Goal: Register for event/course

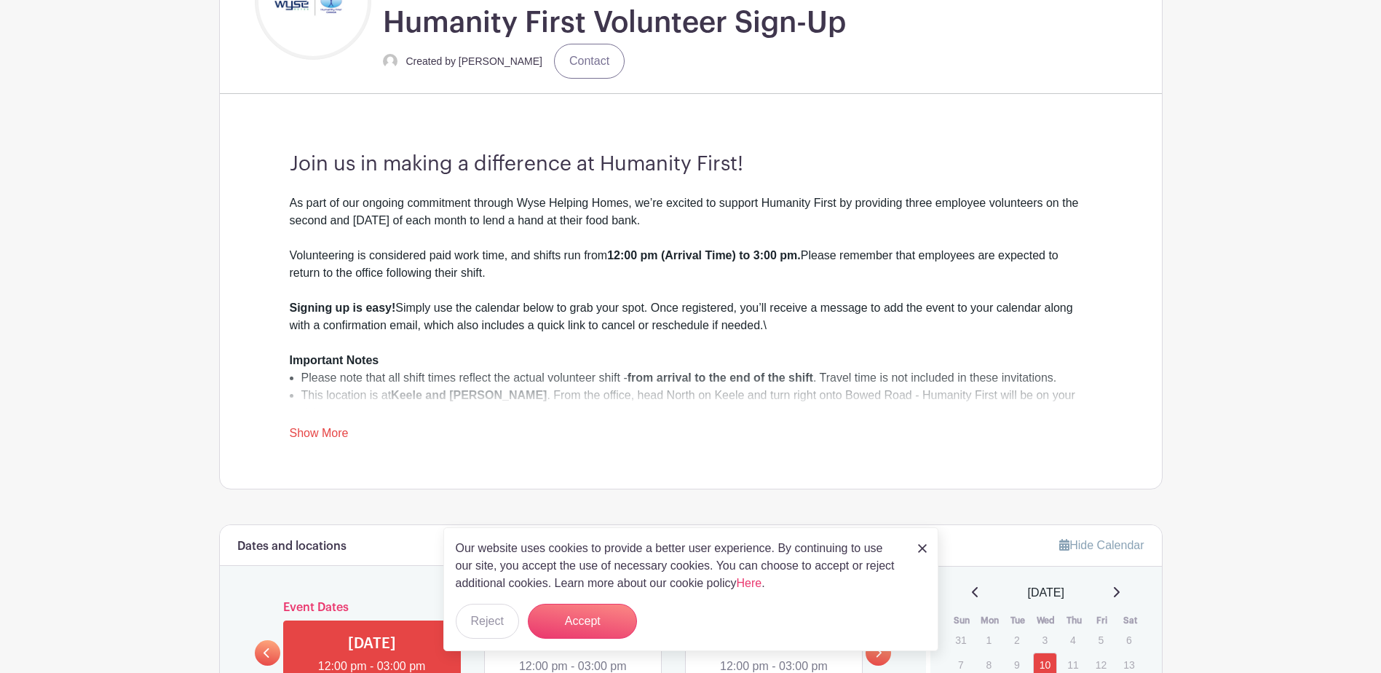
scroll to position [437, 0]
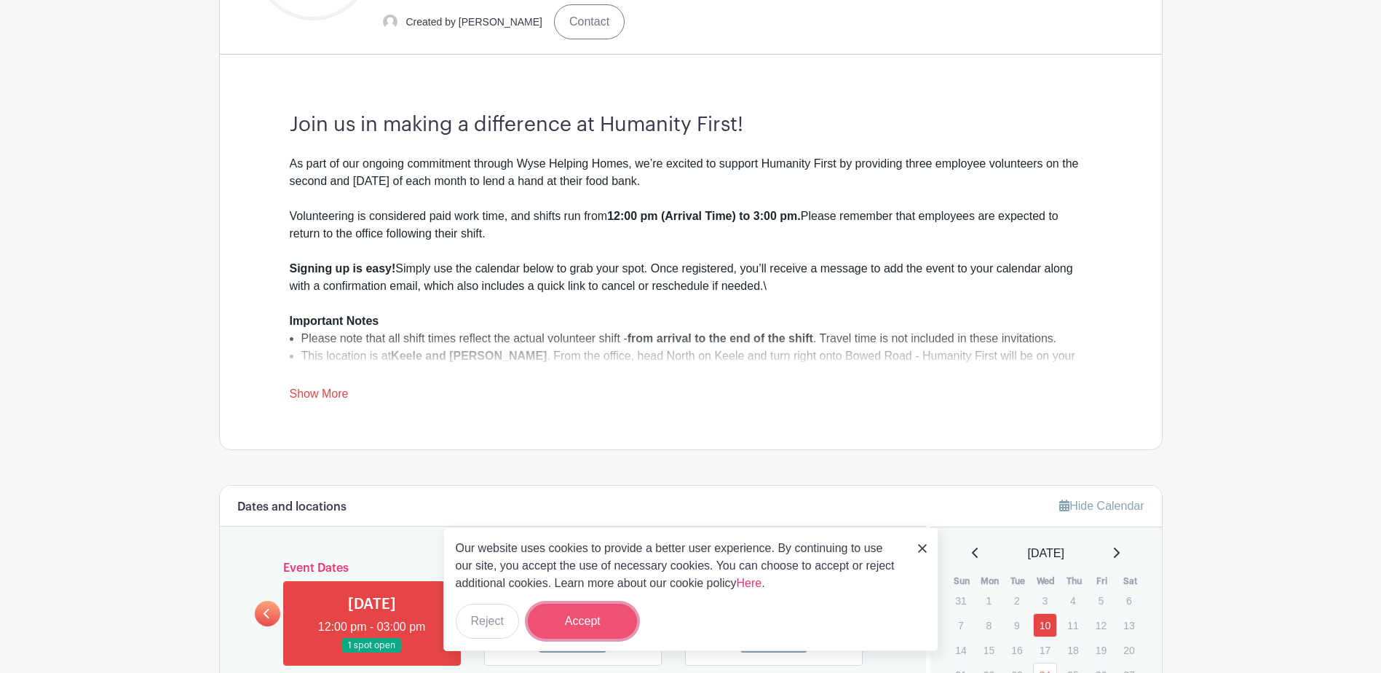
click at [593, 615] on button "Accept" at bounding box center [582, 621] width 109 height 35
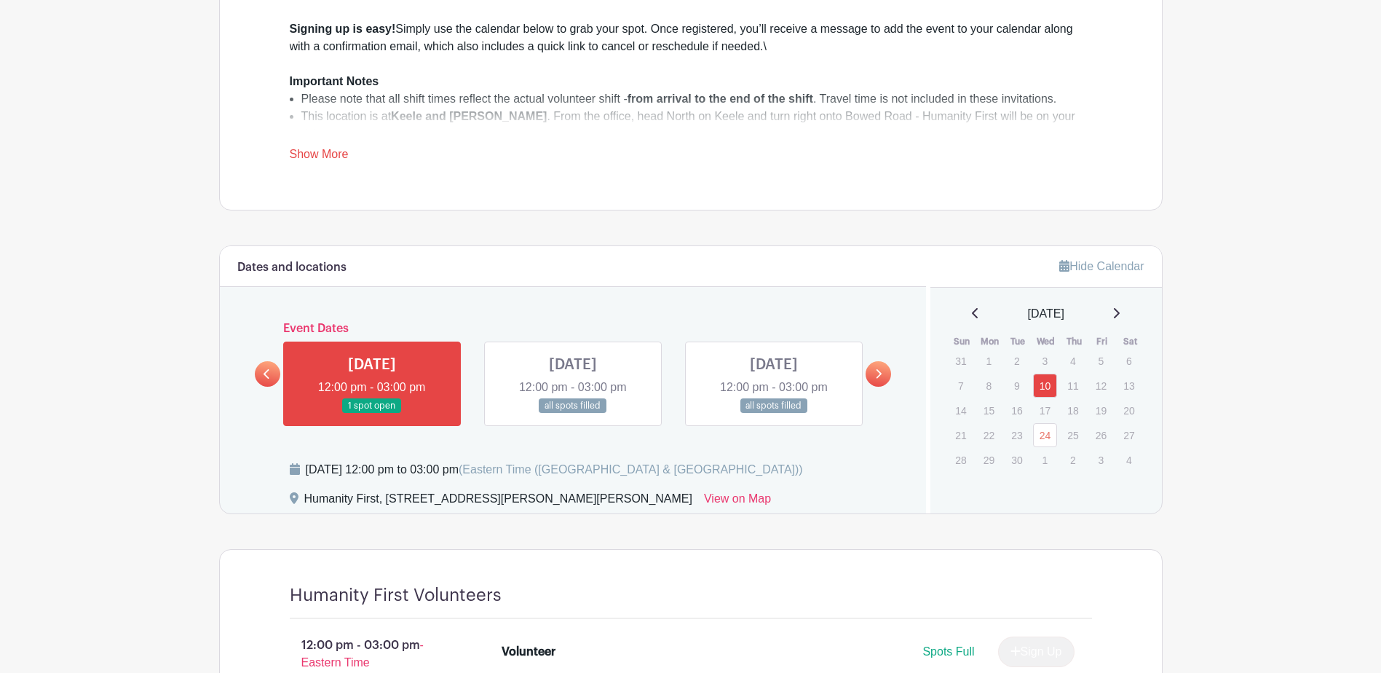
scroll to position [801, 0]
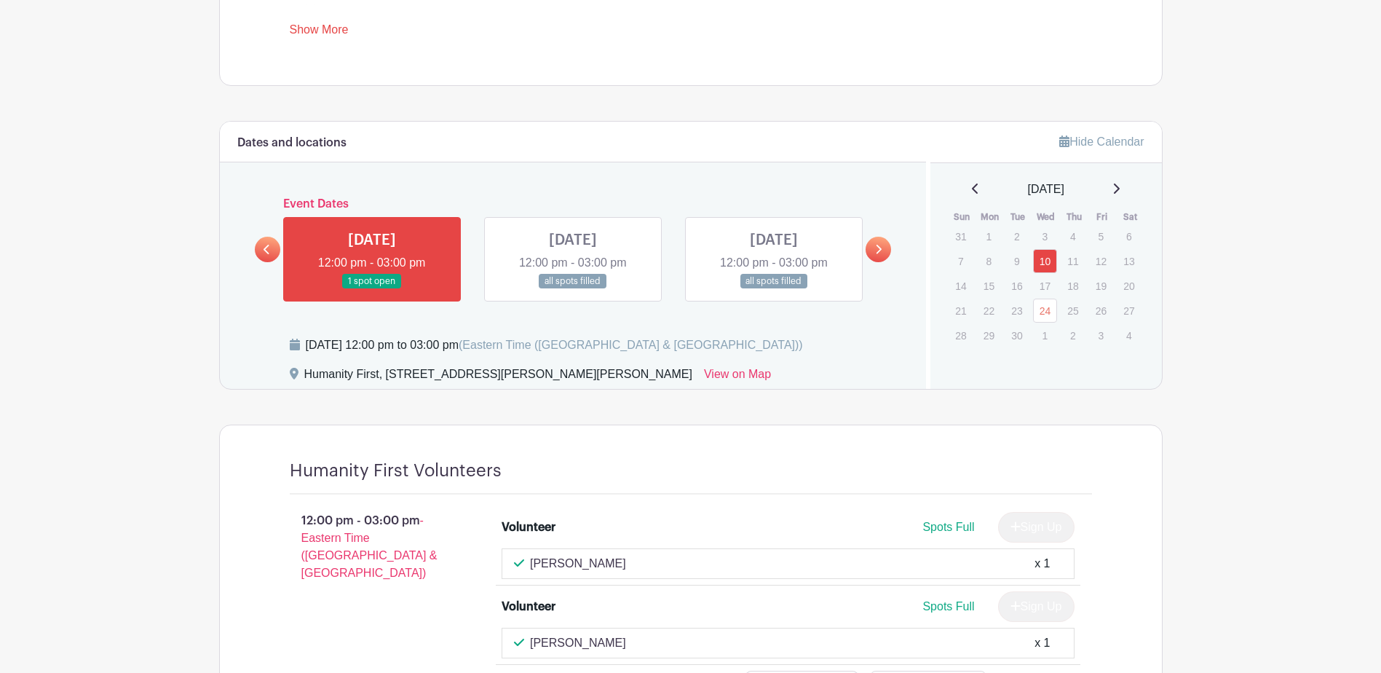
click at [372, 289] on link at bounding box center [372, 289] width 0 height 0
click at [1049, 261] on link "10" at bounding box center [1045, 261] width 24 height 24
click at [372, 289] on link at bounding box center [372, 289] width 0 height 0
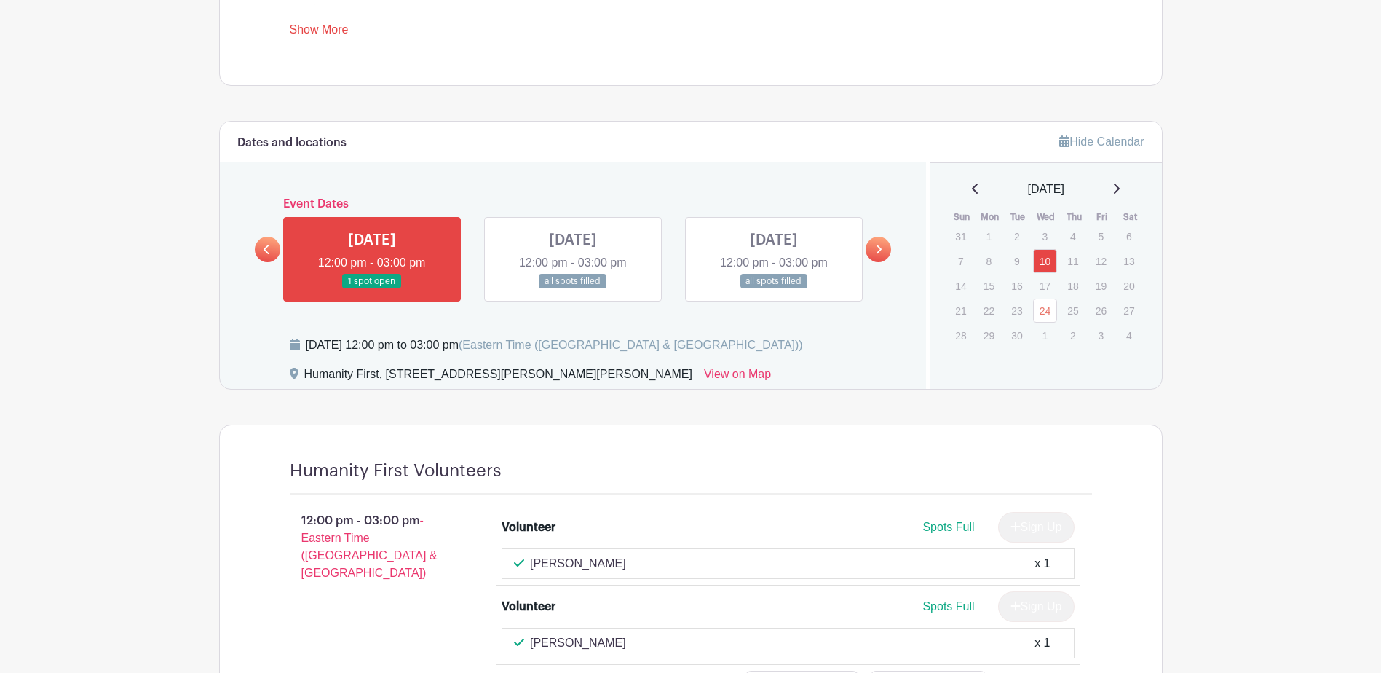
click at [372, 289] on link at bounding box center [372, 289] width 0 height 0
click at [1046, 258] on link "10" at bounding box center [1045, 261] width 24 height 24
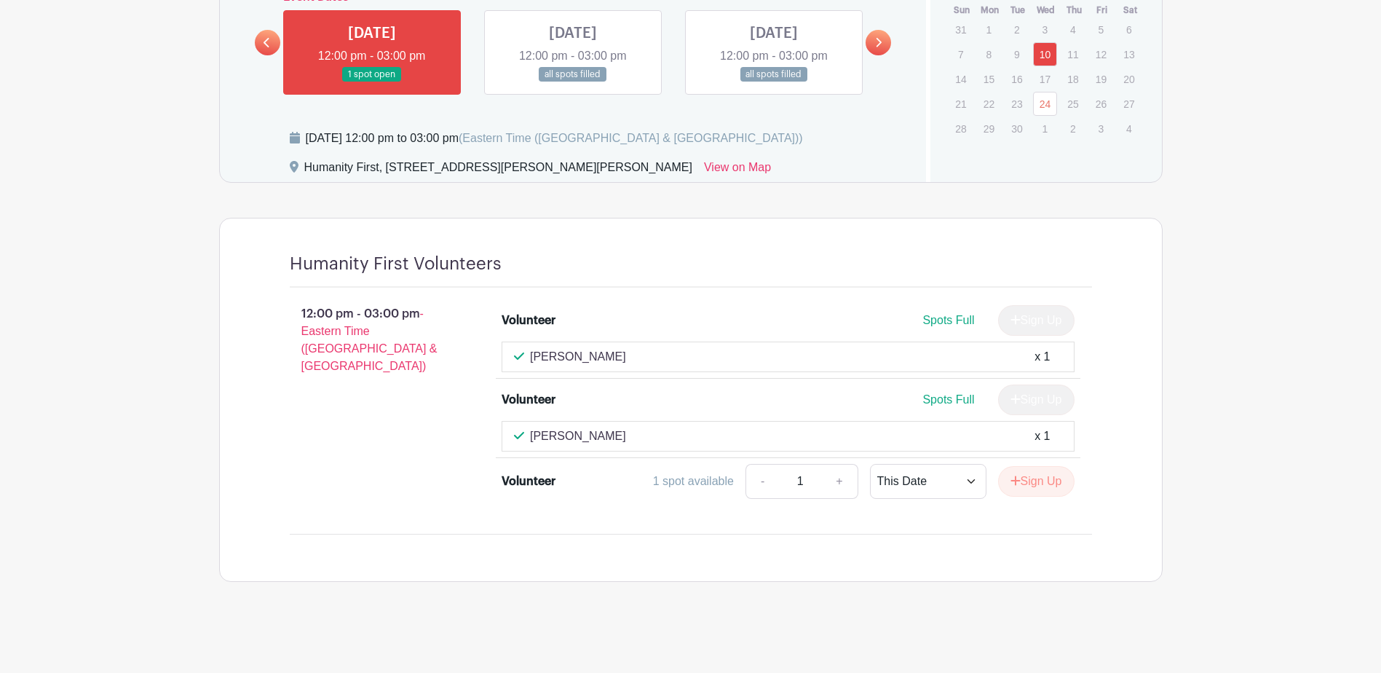
scroll to position [1008, 0]
click at [1033, 481] on button "Sign Up" at bounding box center [1036, 481] width 76 height 31
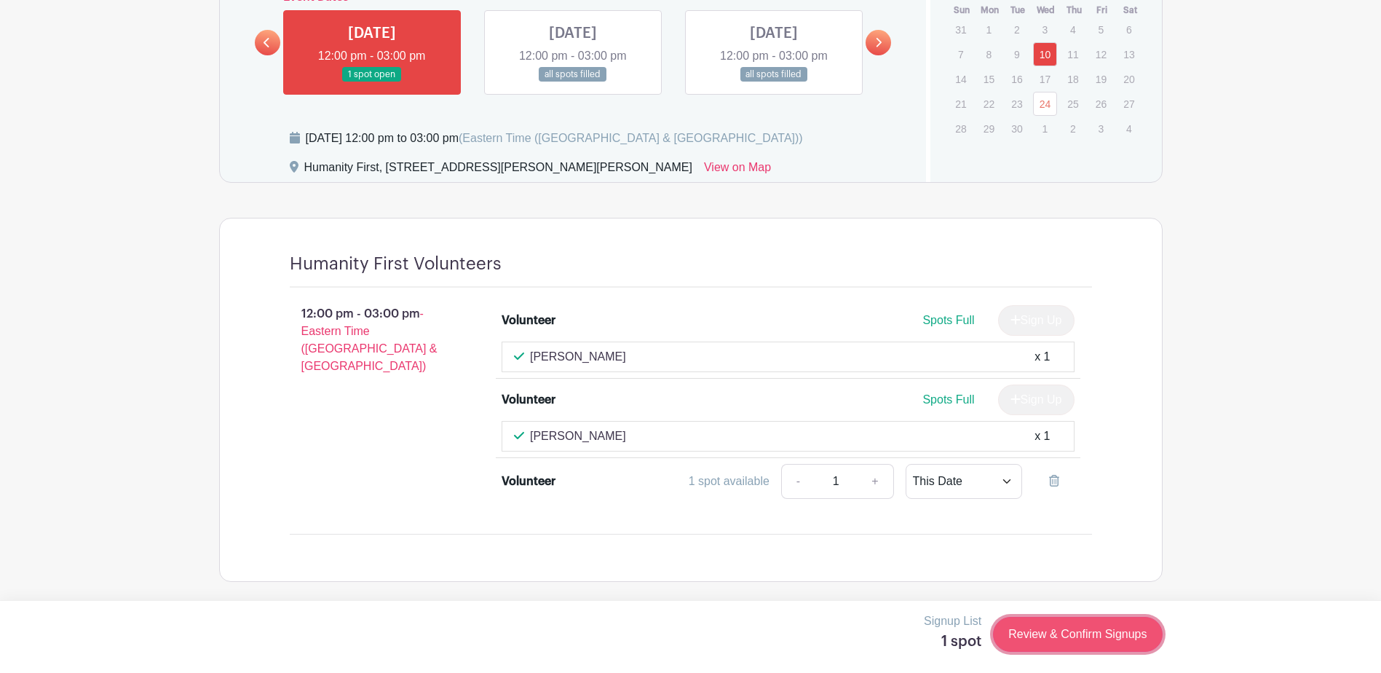
click at [1124, 633] on link "Review & Confirm Signups" at bounding box center [1077, 634] width 169 height 35
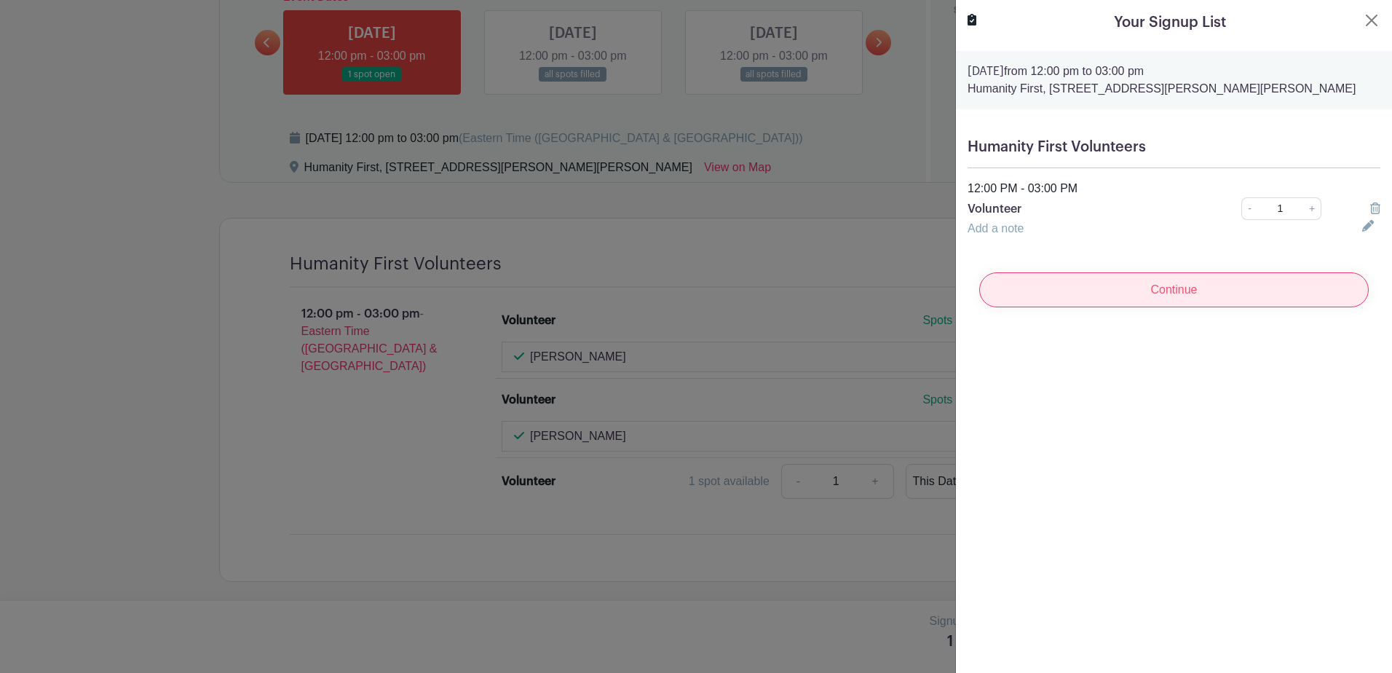
click at [1191, 288] on input "Continue" at bounding box center [1174, 289] width 390 height 35
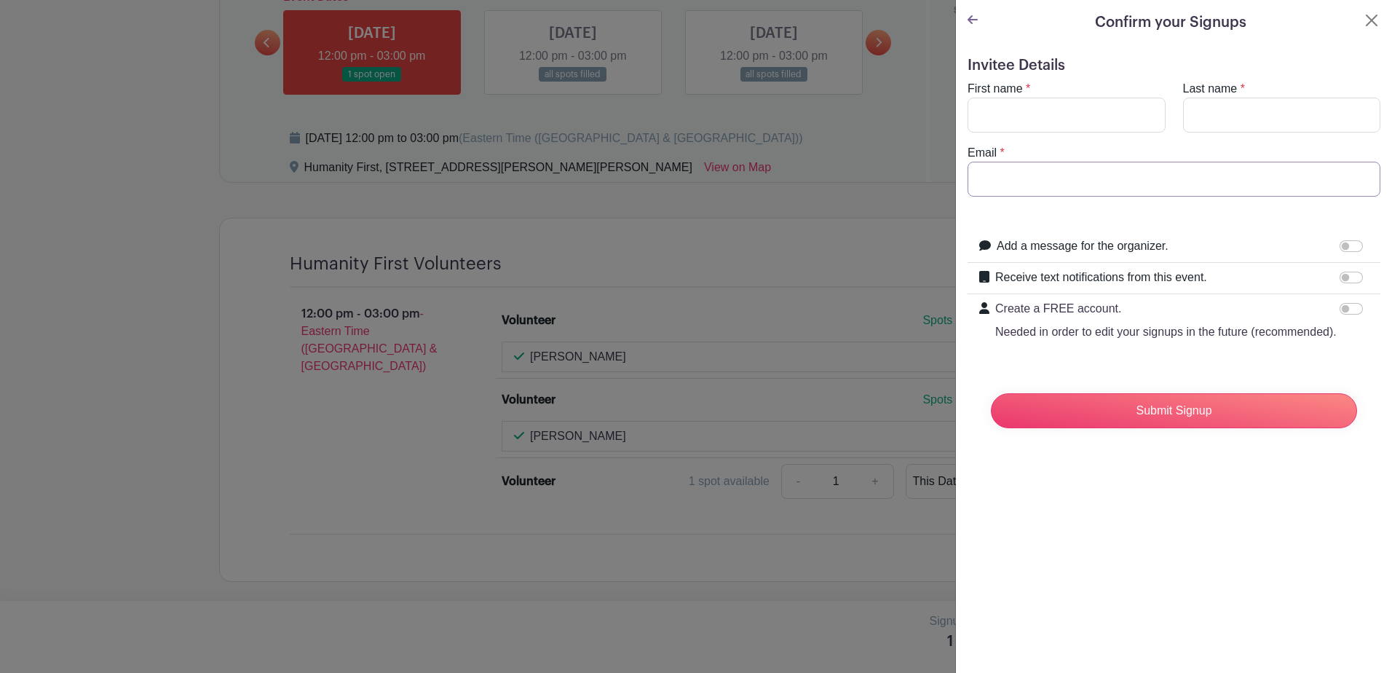
type input "skaur@wysemeter.com"
click at [1024, 122] on input "First name" at bounding box center [1067, 115] width 198 height 35
type input "sonpreet"
click at [1213, 108] on input "Last name" at bounding box center [1282, 115] width 198 height 35
type input "Kaur"
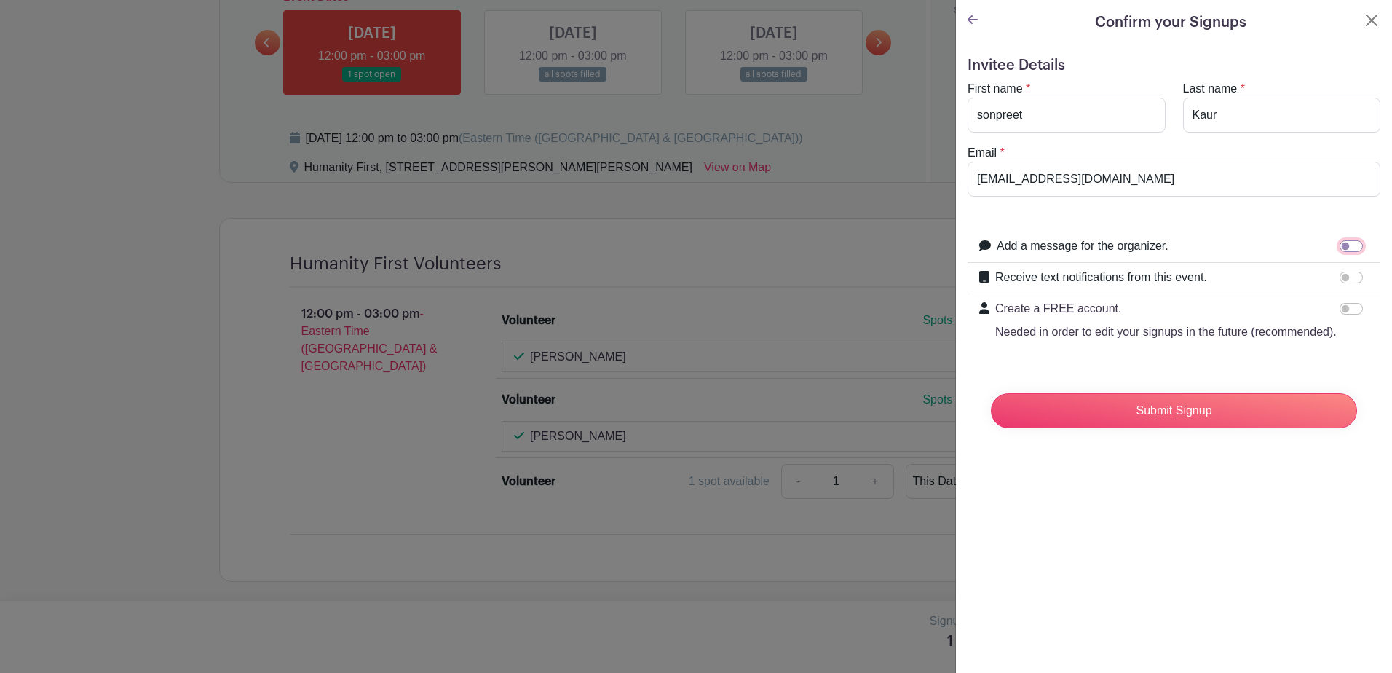
click at [1340, 248] on input "Add a message for the organizer." at bounding box center [1351, 246] width 23 height 12
checkbox input "true"
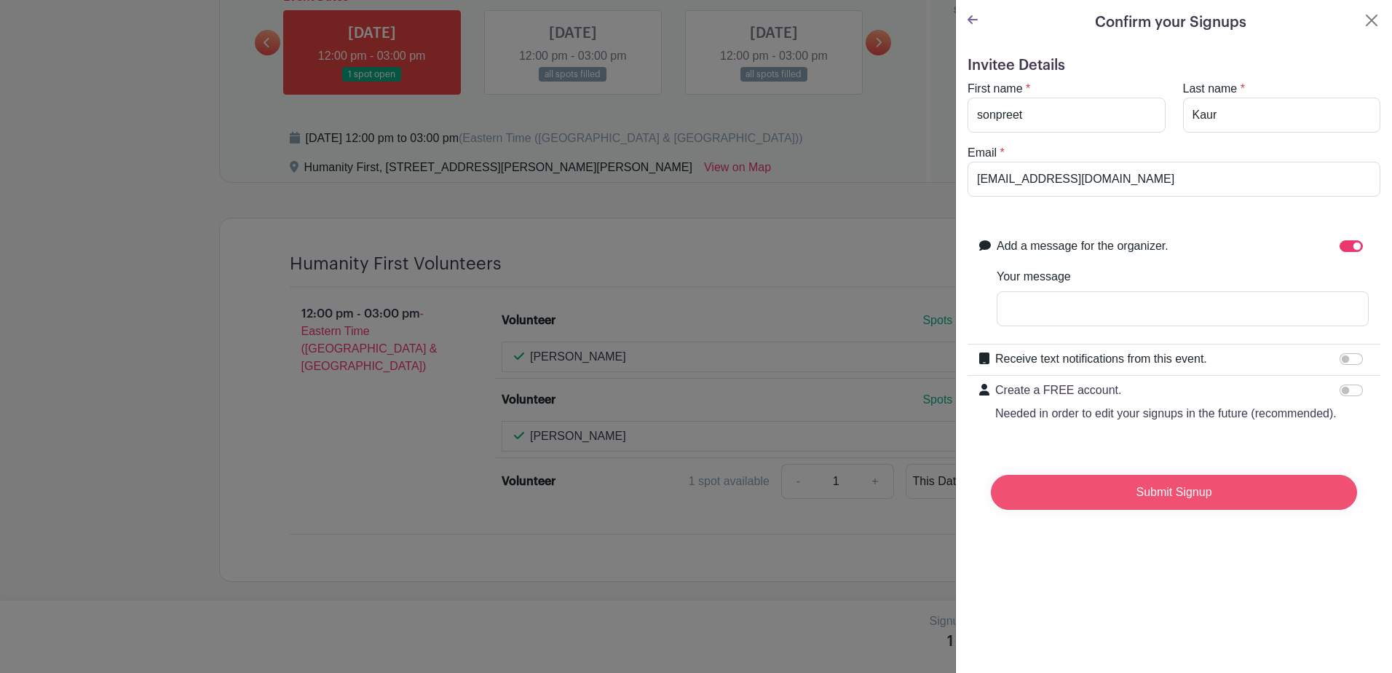
click at [1180, 510] on input "Submit Signup" at bounding box center [1174, 492] width 366 height 35
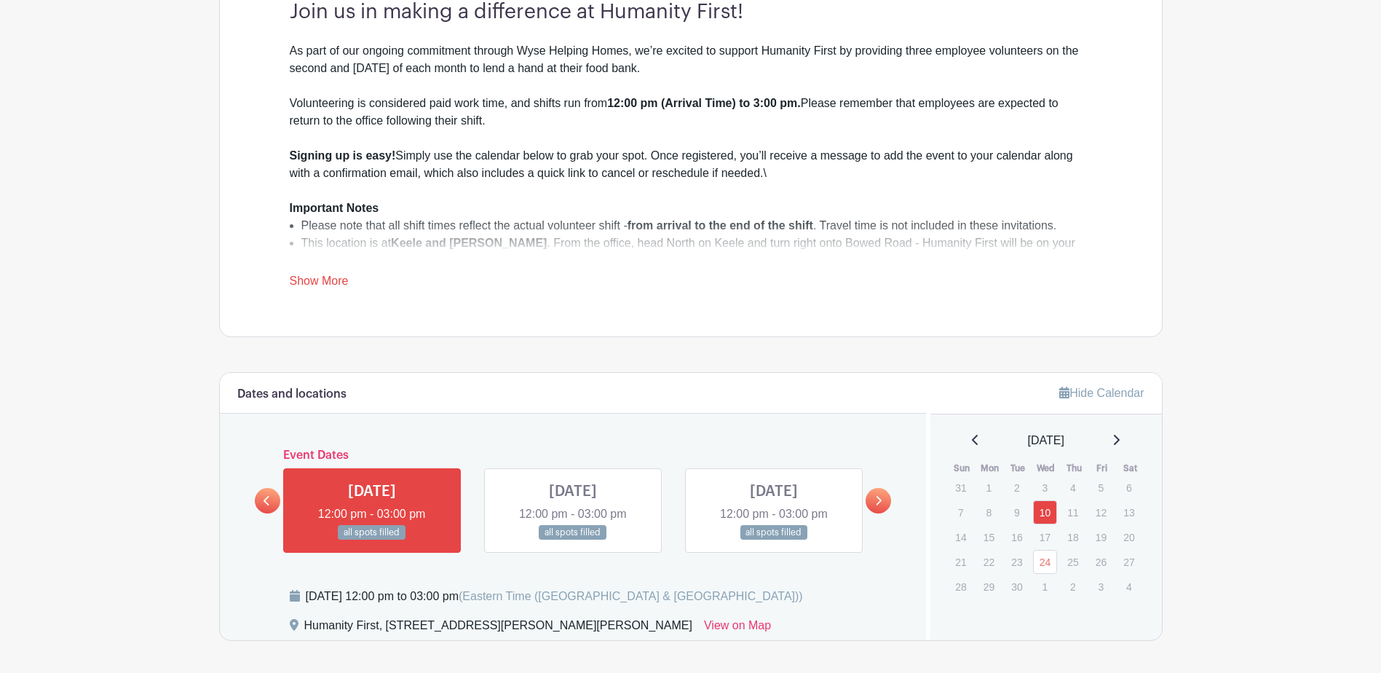
scroll to position [801, 0]
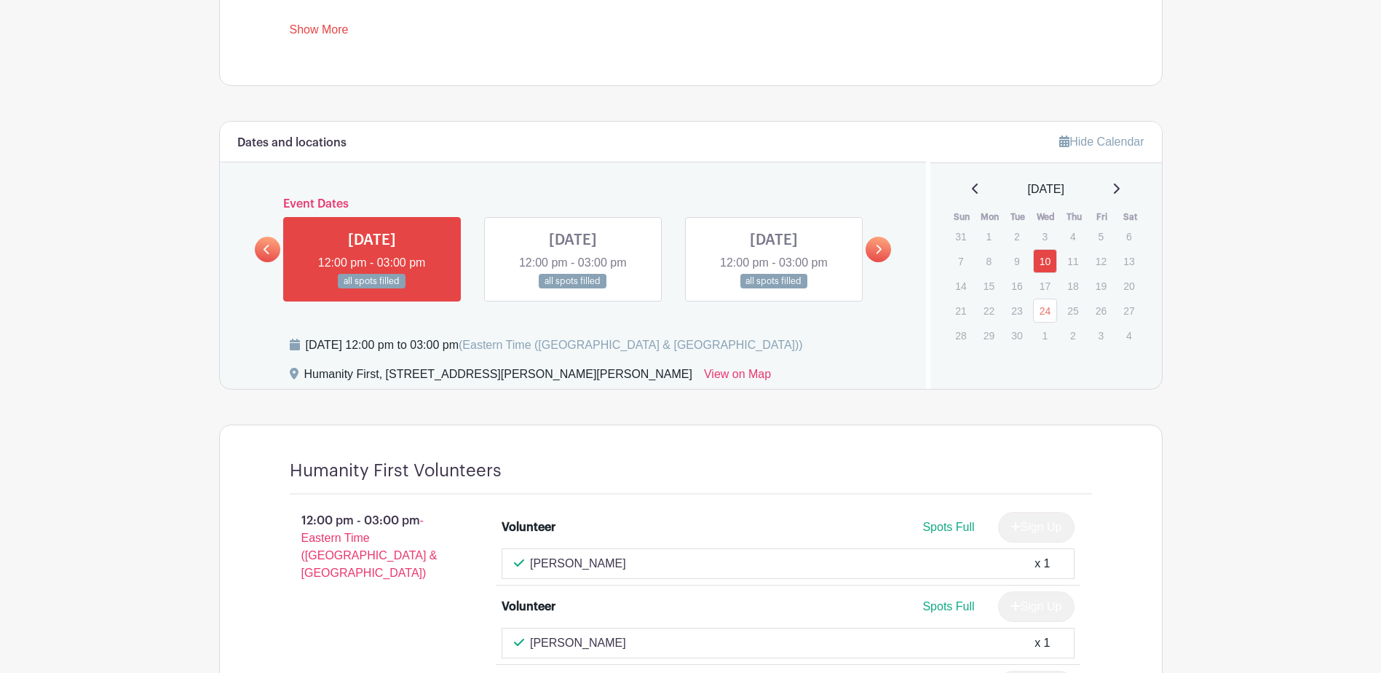
click at [1120, 187] on icon at bounding box center [1116, 189] width 7 height 12
click at [1127, 186] on div "[DATE]" at bounding box center [1046, 189] width 197 height 17
click at [1120, 186] on icon at bounding box center [1116, 189] width 7 height 12
click at [972, 196] on link at bounding box center [975, 189] width 7 height 17
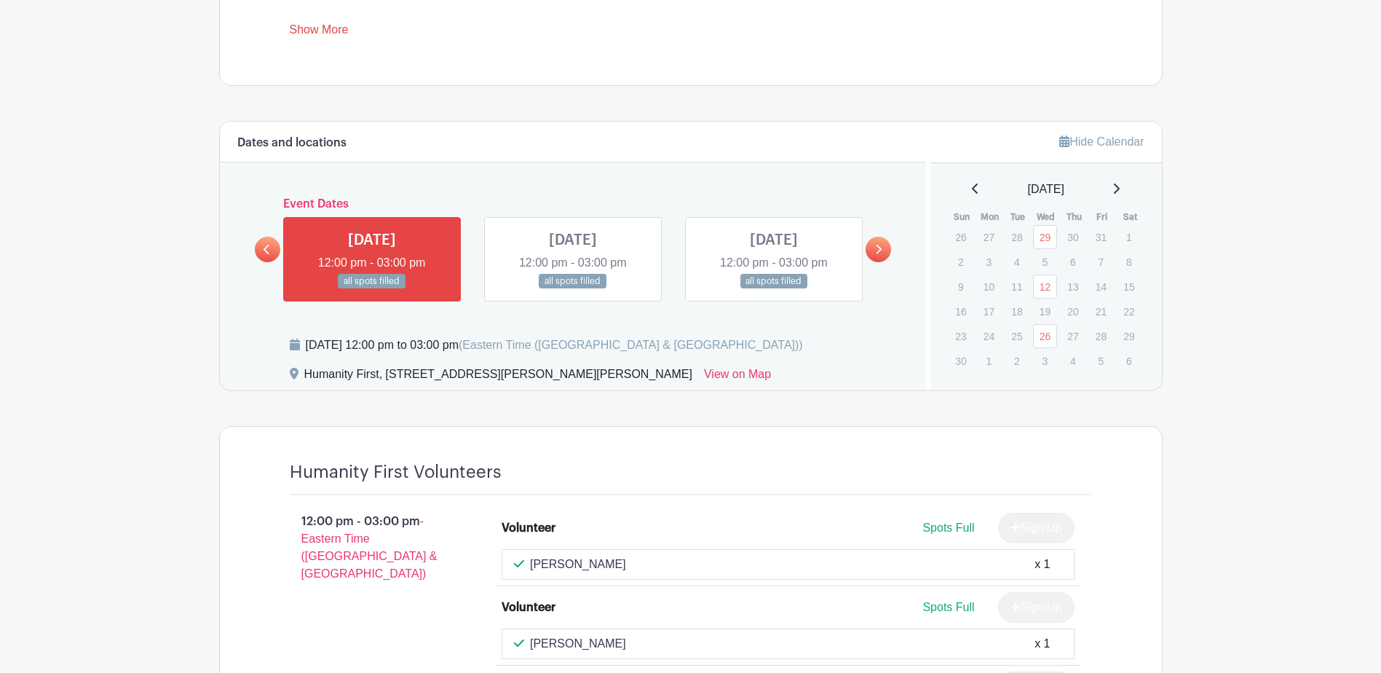
click at [972, 196] on link at bounding box center [975, 189] width 7 height 17
click at [975, 192] on div "October 2025" at bounding box center [1046, 189] width 197 height 17
click at [972, 189] on icon at bounding box center [975, 189] width 7 height 12
click at [1043, 260] on link "10" at bounding box center [1045, 261] width 24 height 24
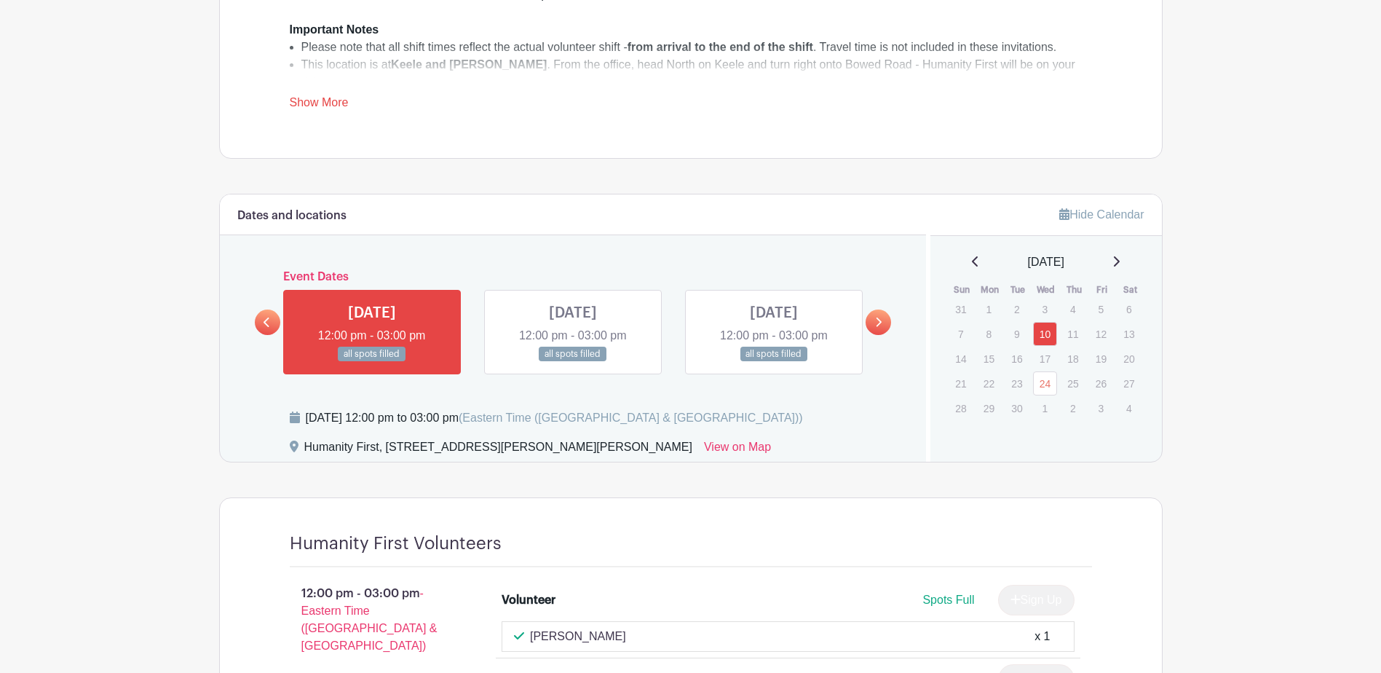
scroll to position [1019, 0]
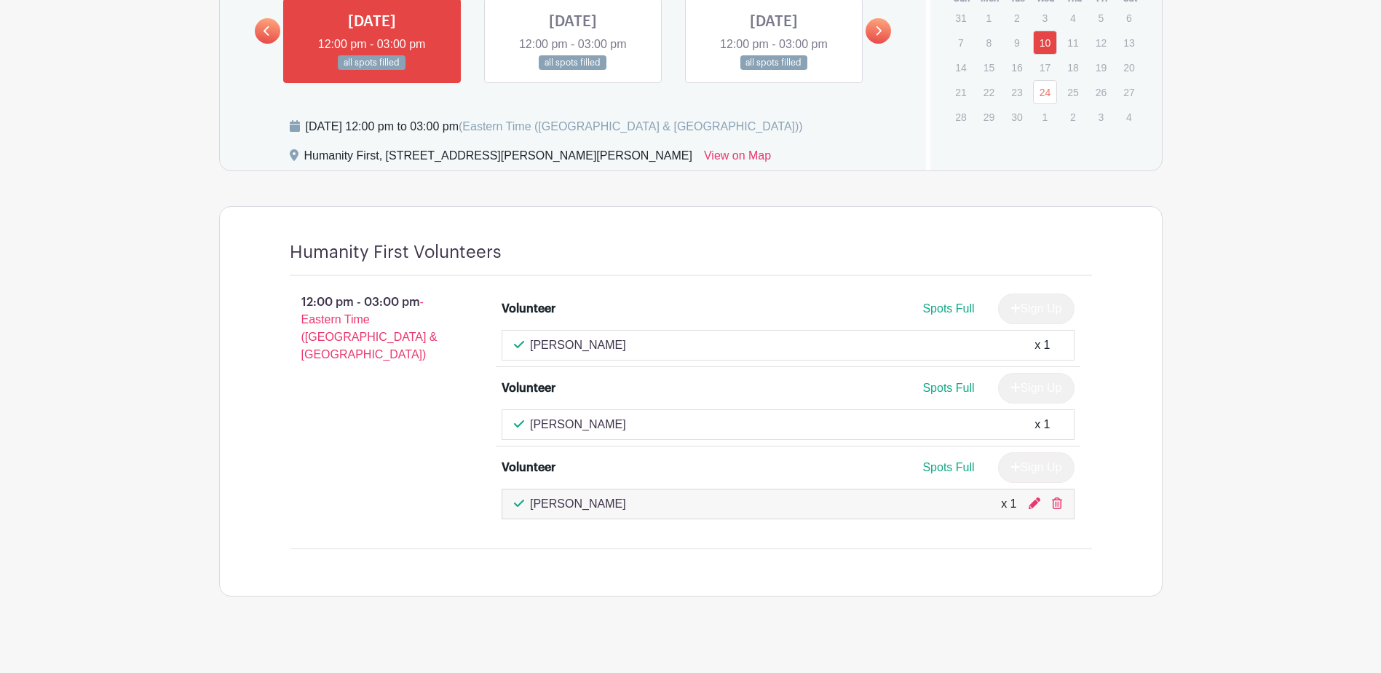
click at [389, 376] on div "12:00 pm - 03:00 pm - Eastern Time (US & Canada)" at bounding box center [372, 406] width 213 height 237
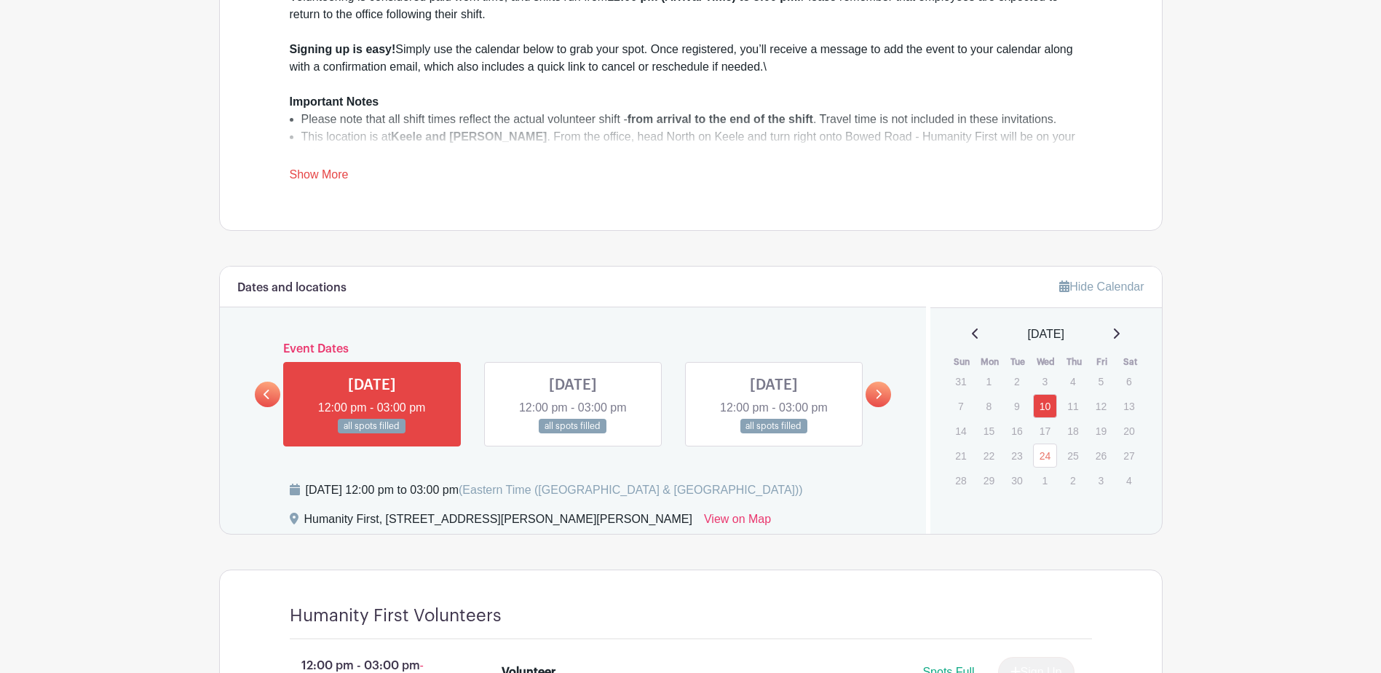
scroll to position [655, 0]
drag, startPoint x: 602, startPoint y: 404, endPoint x: 609, endPoint y: 400, distance: 7.5
click at [573, 435] on link at bounding box center [573, 435] width 0 height 0
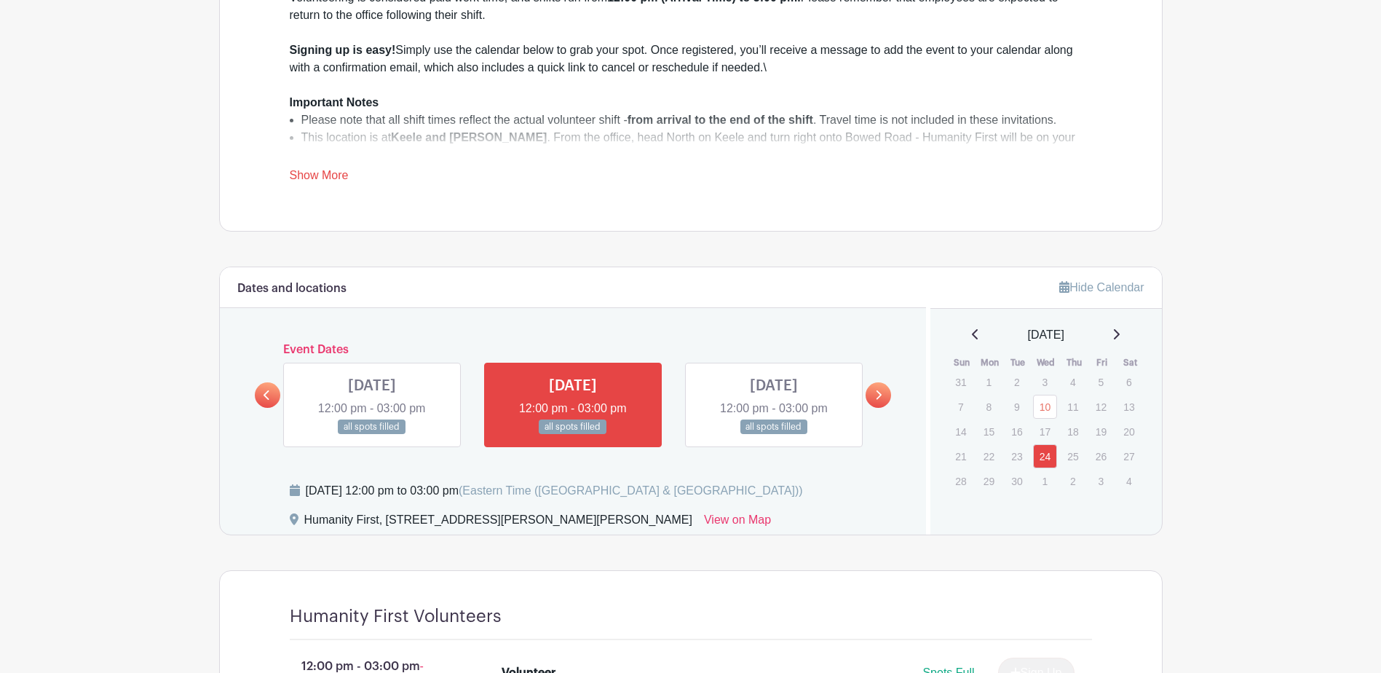
click at [372, 435] on link at bounding box center [372, 435] width 0 height 0
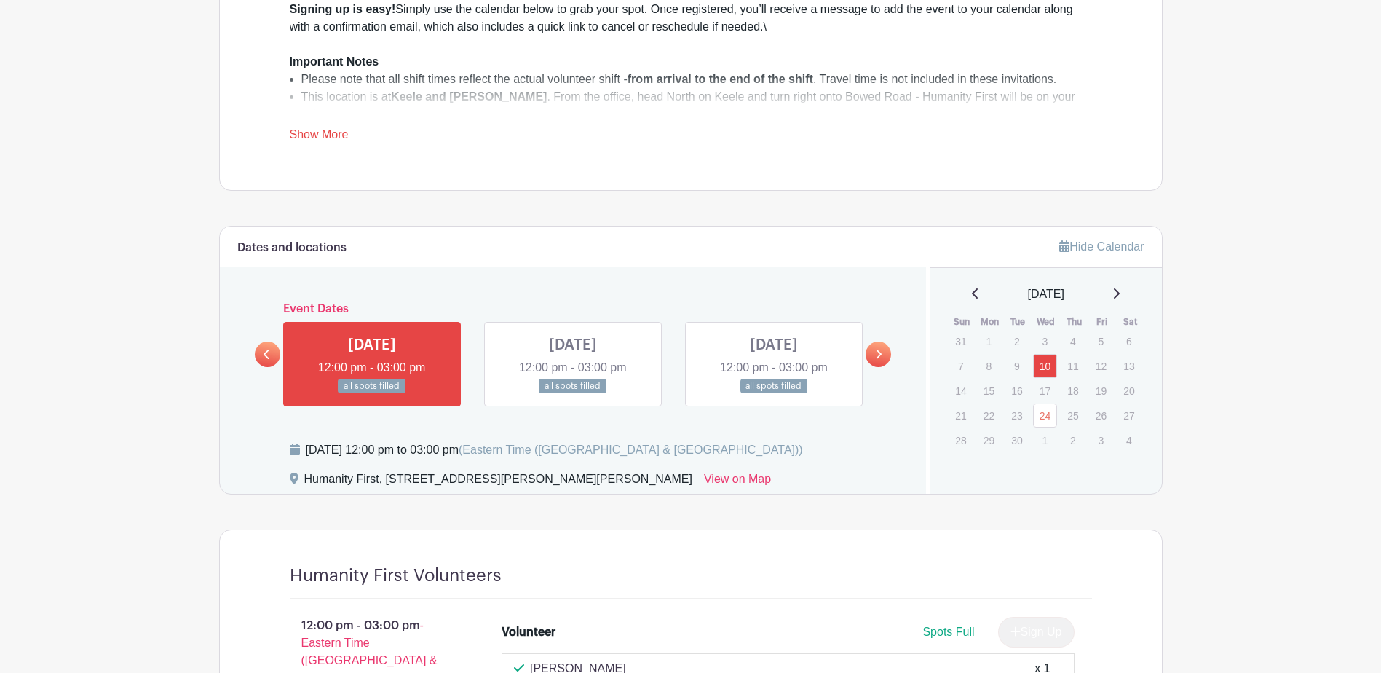
scroll to position [1019, 0]
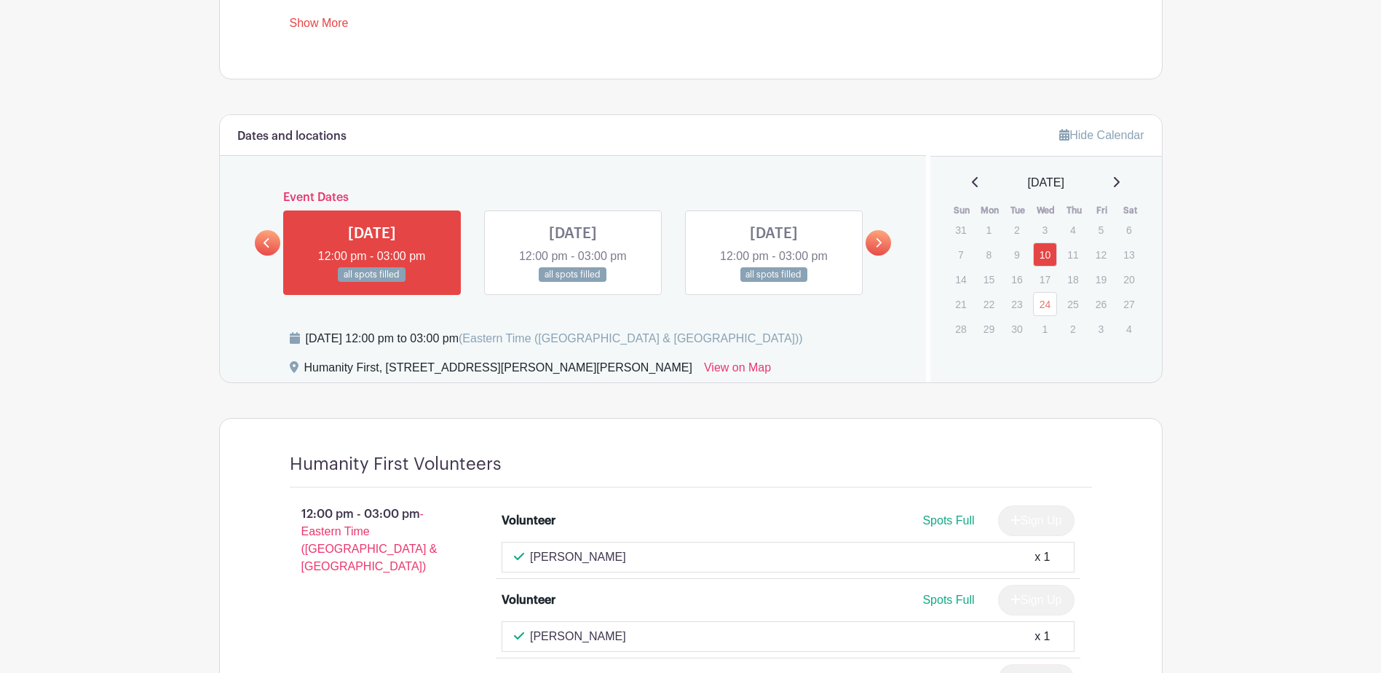
scroll to position [801, 0]
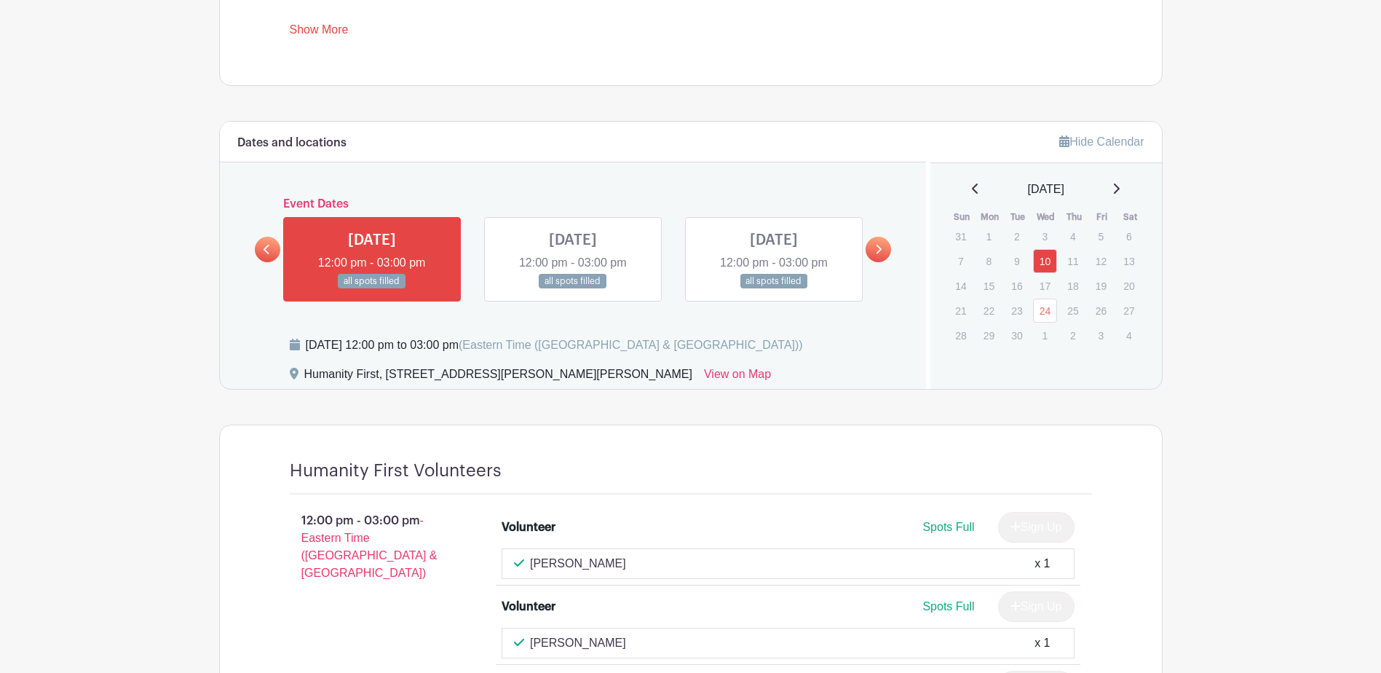
click at [573, 289] on link at bounding box center [573, 289] width 0 height 0
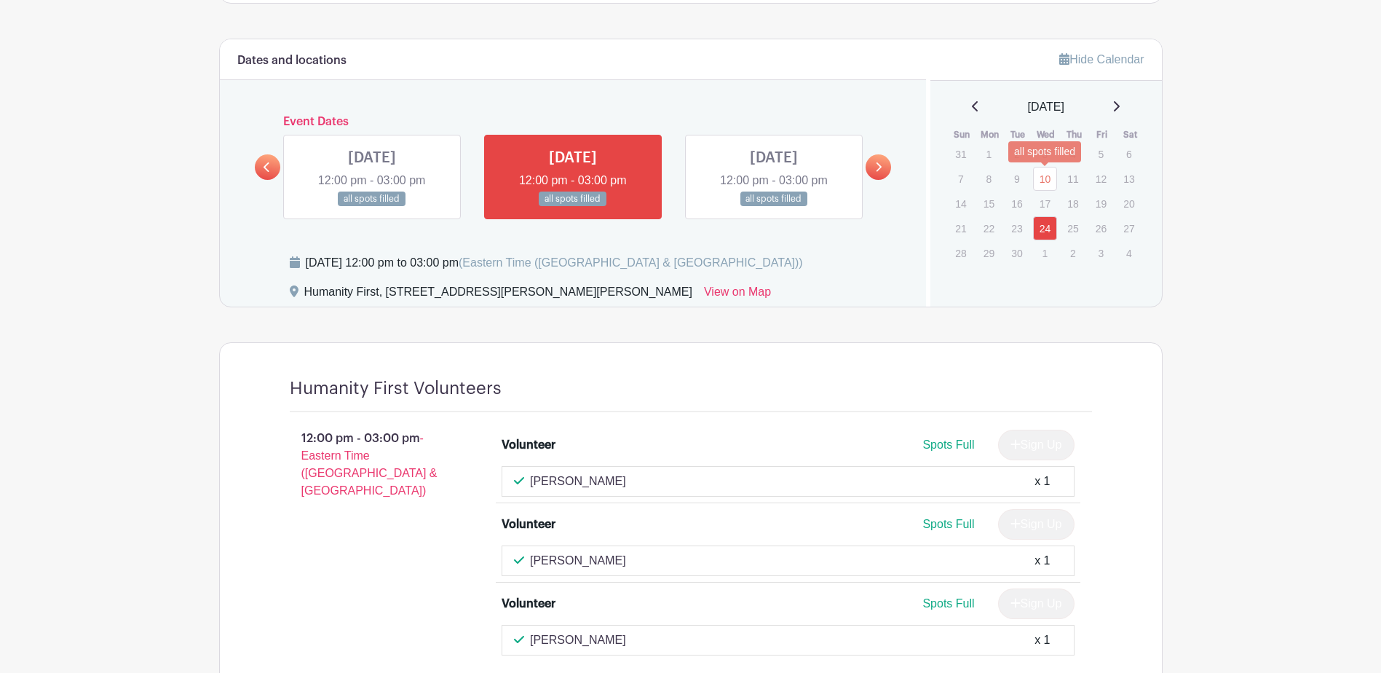
scroll to position [874, 0]
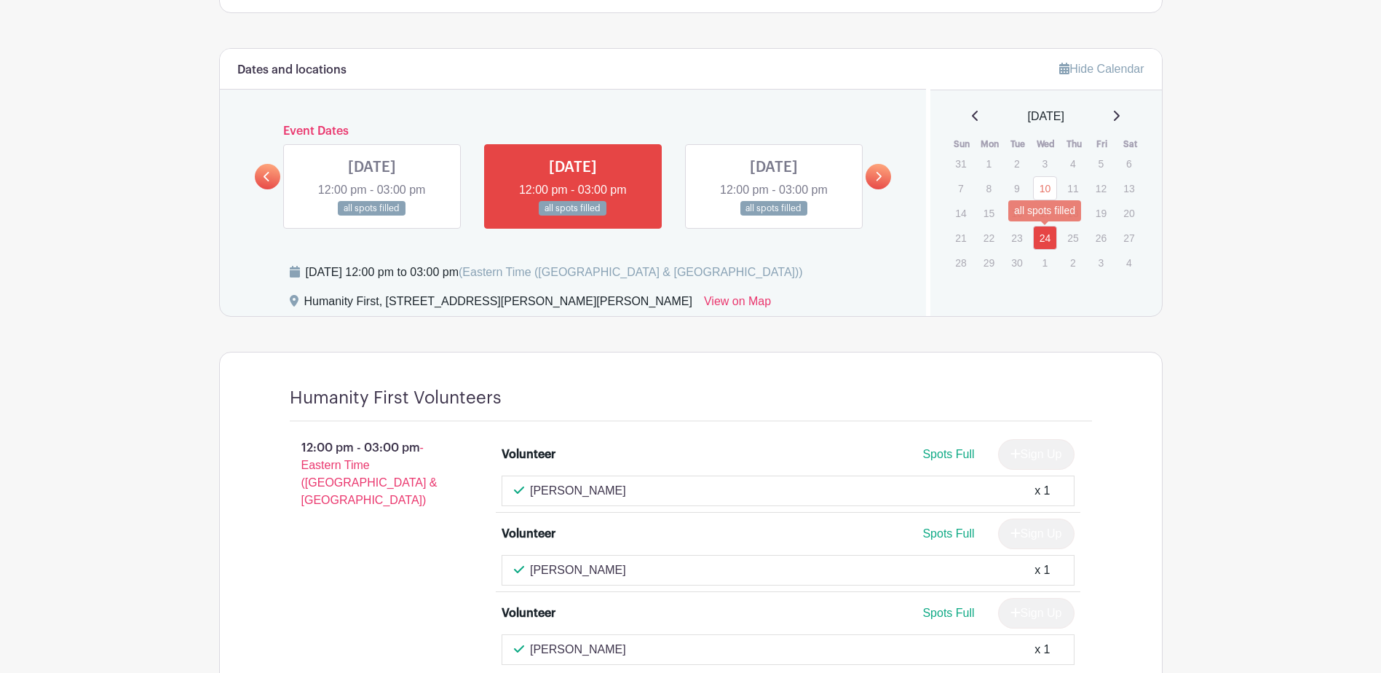
click at [1045, 229] on link "24" at bounding box center [1045, 238] width 24 height 24
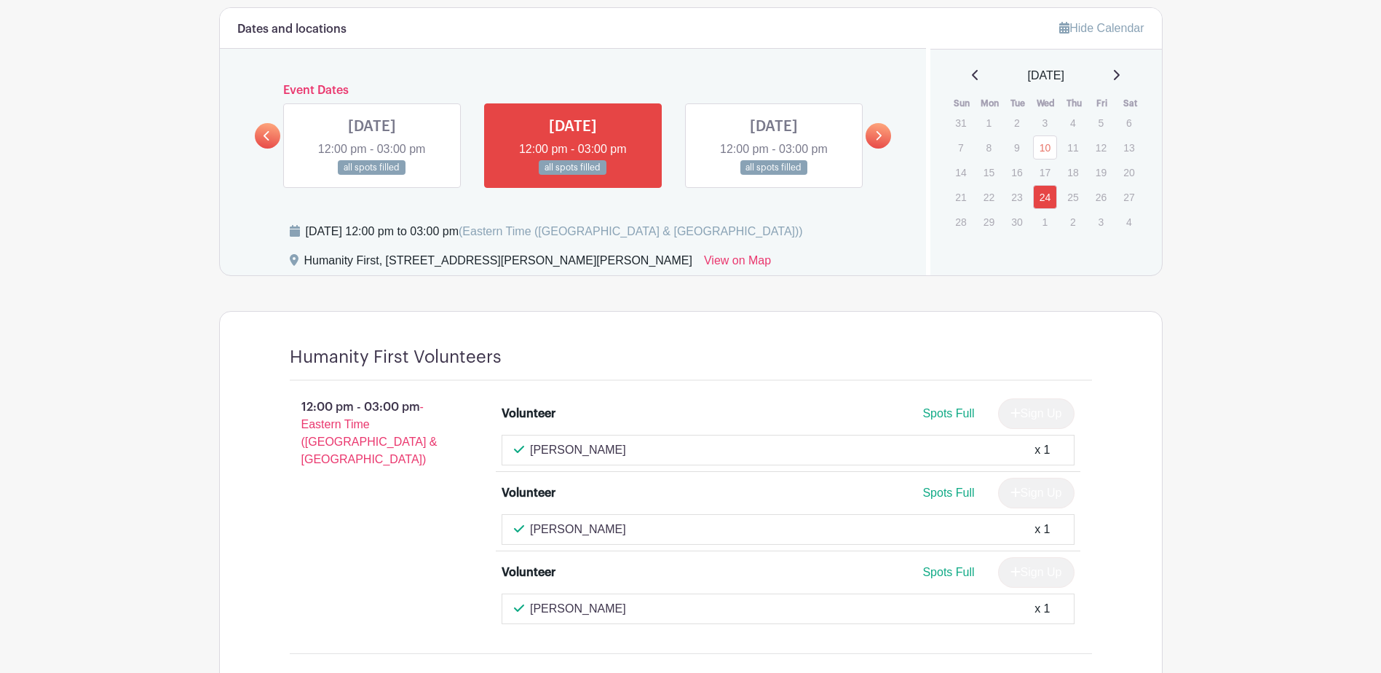
scroll to position [743, 0]
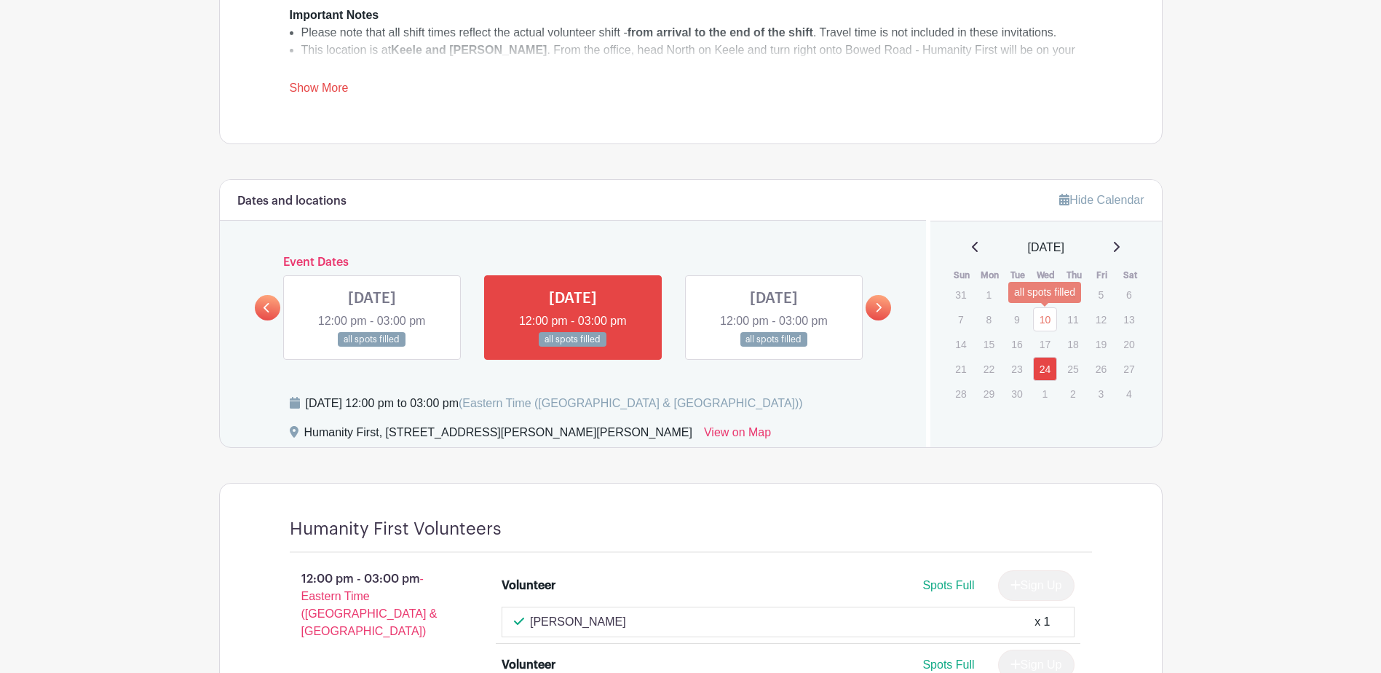
click at [1046, 316] on link "10" at bounding box center [1045, 319] width 24 height 24
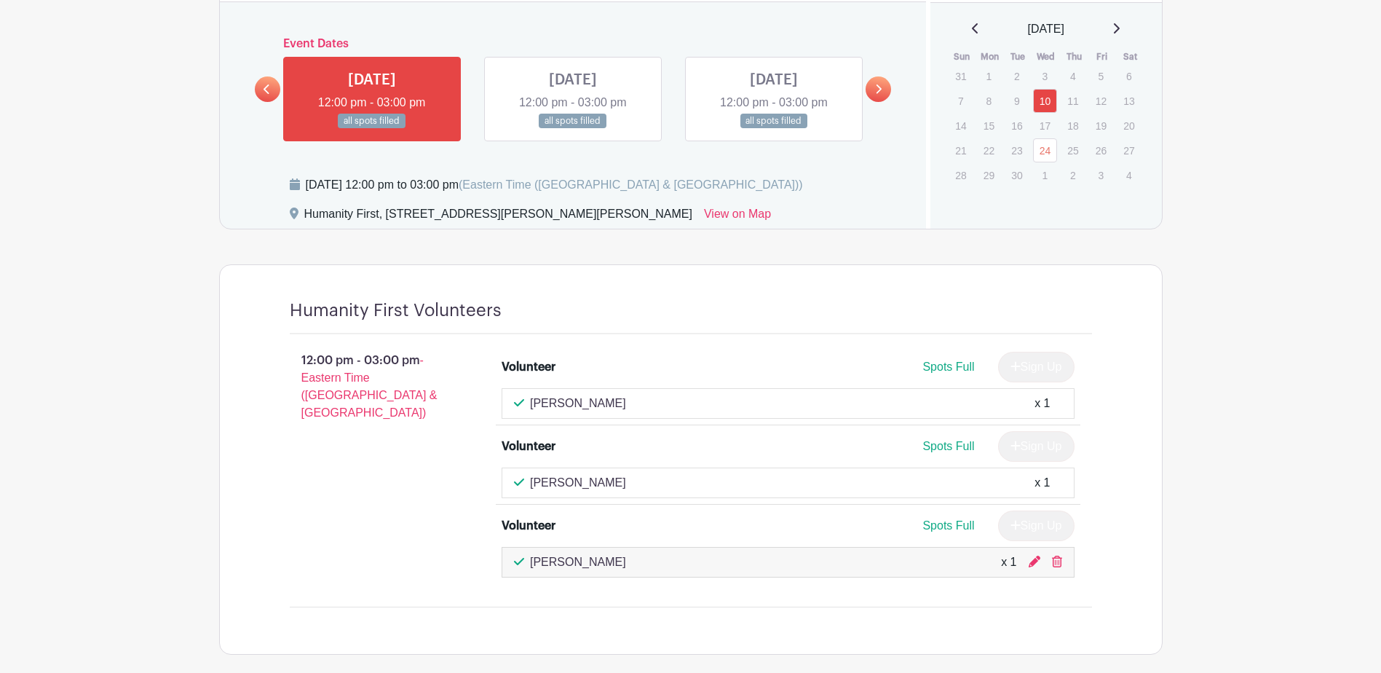
scroll to position [743, 0]
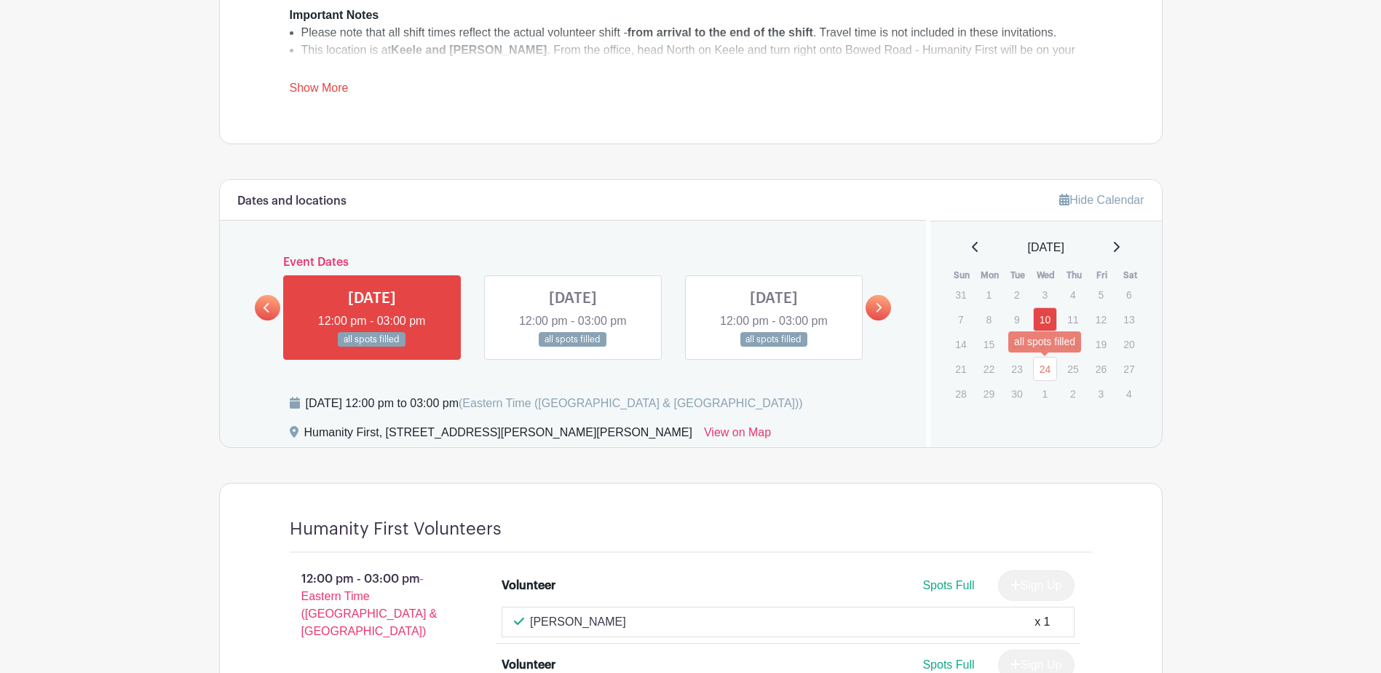
click at [1049, 360] on link "24" at bounding box center [1045, 369] width 24 height 24
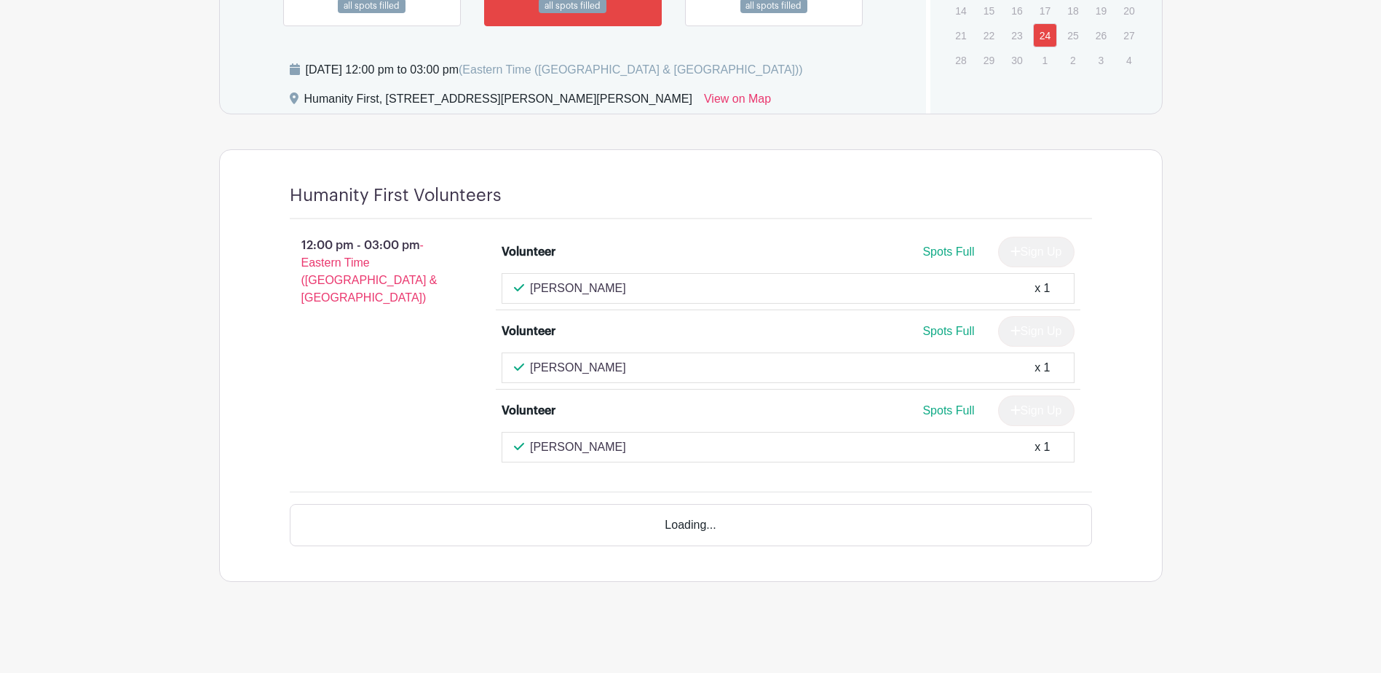
scroll to position [1034, 0]
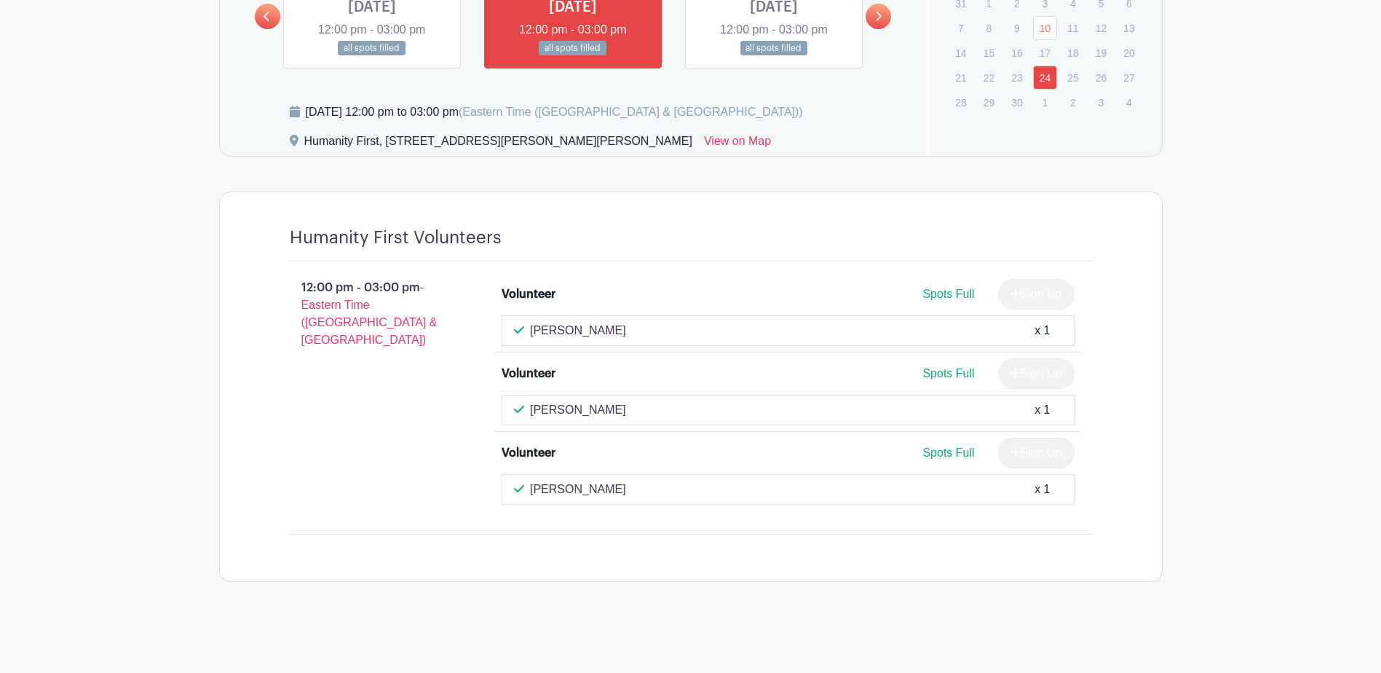
click at [372, 56] on link at bounding box center [372, 56] width 0 height 0
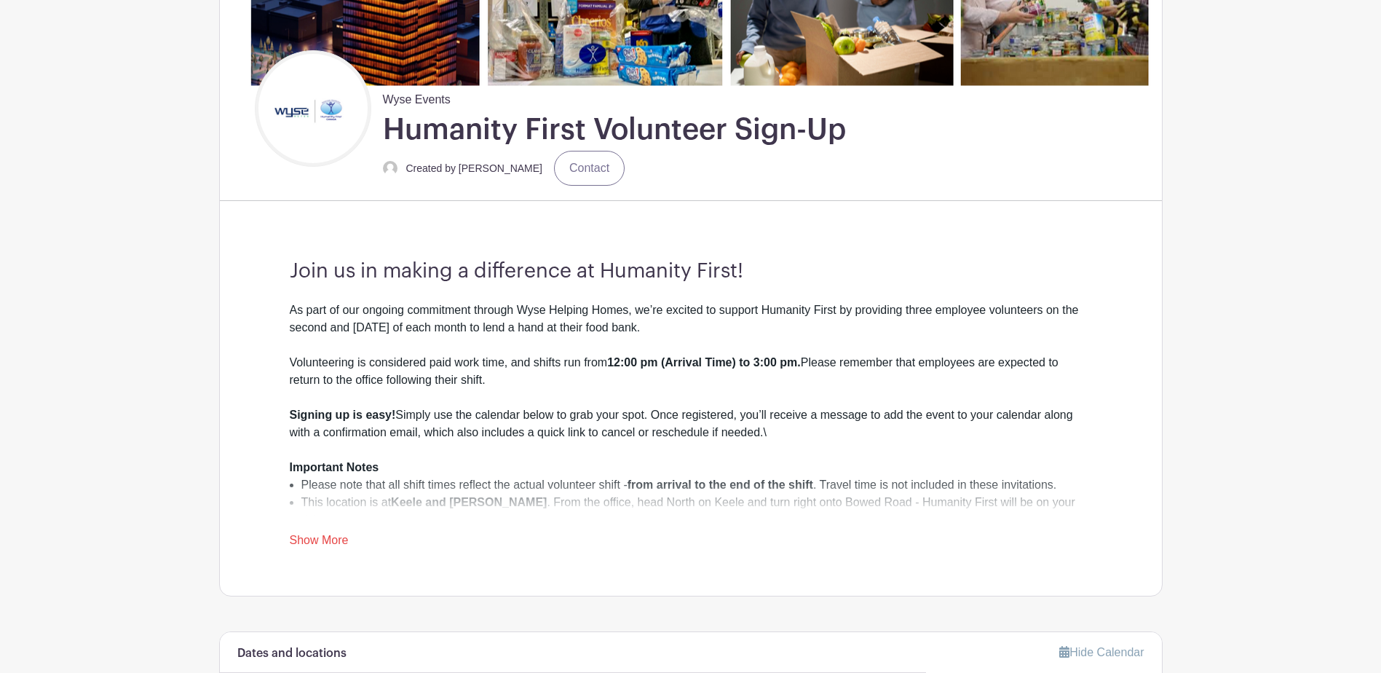
scroll to position [291, 0]
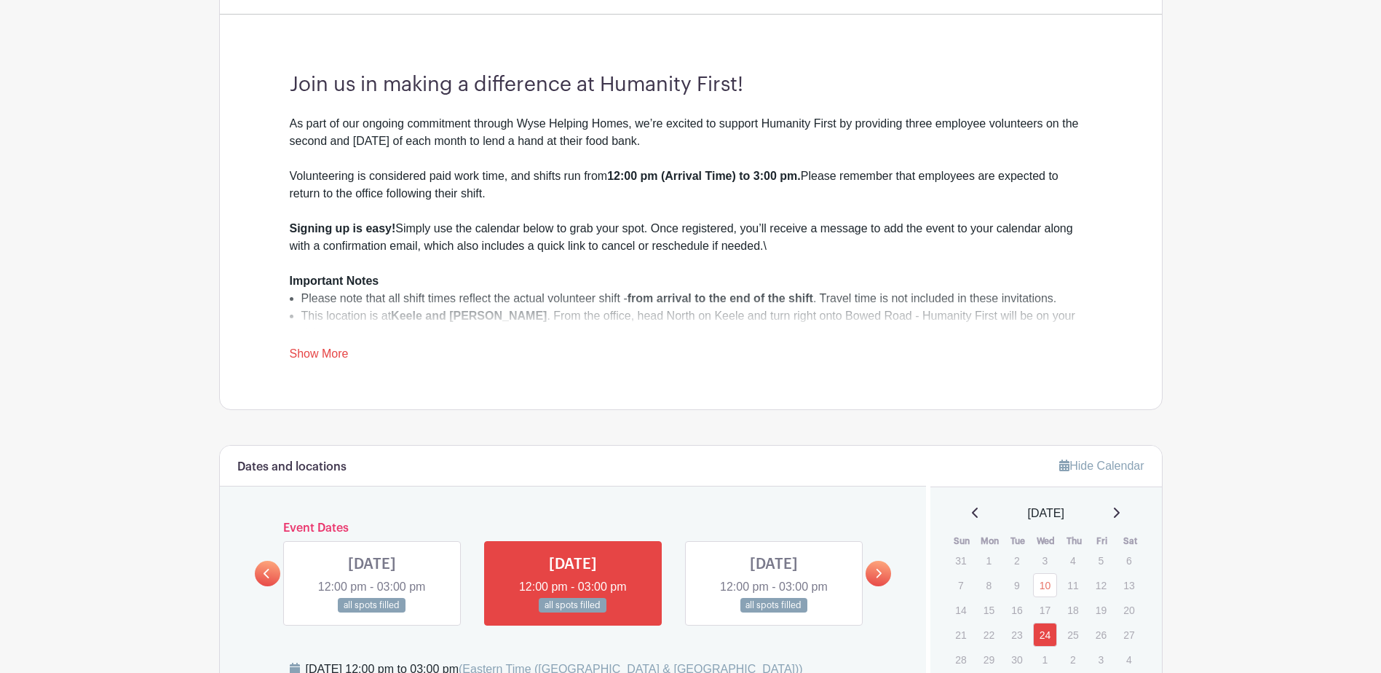
scroll to position [379, 0]
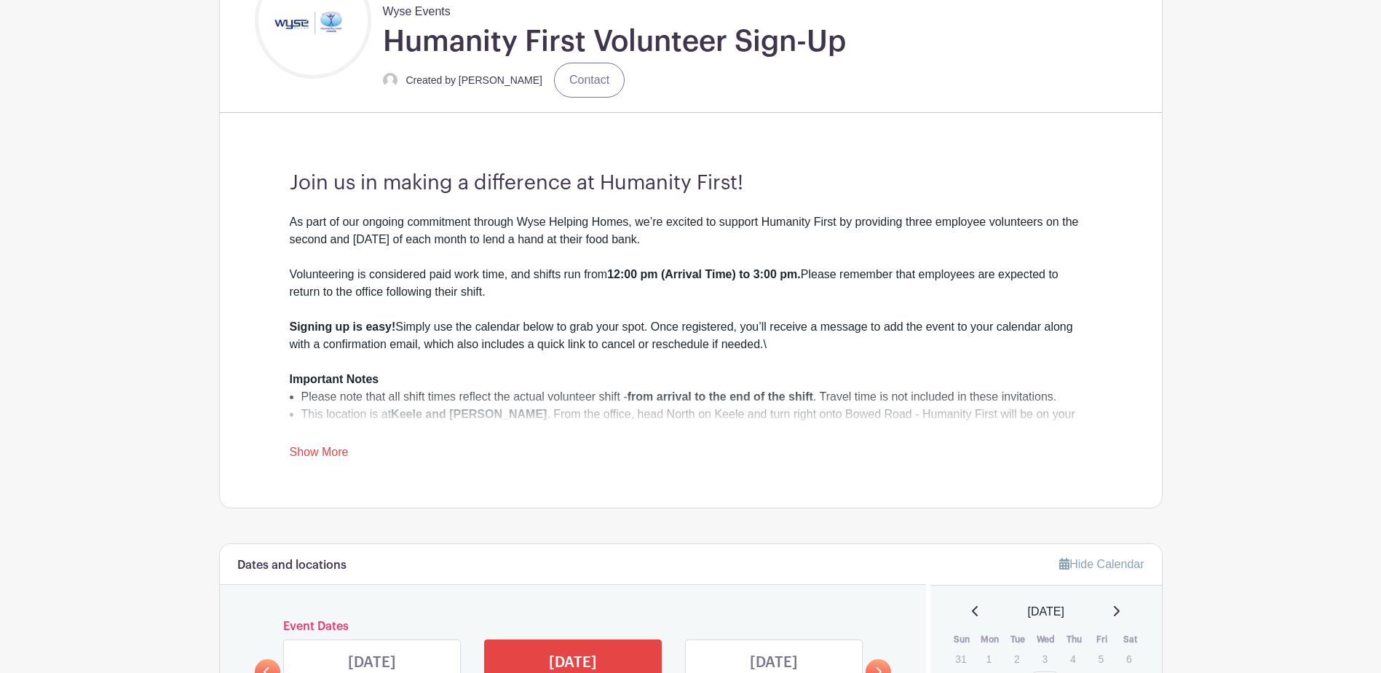
click at [320, 446] on link "Show More" at bounding box center [319, 455] width 59 height 18
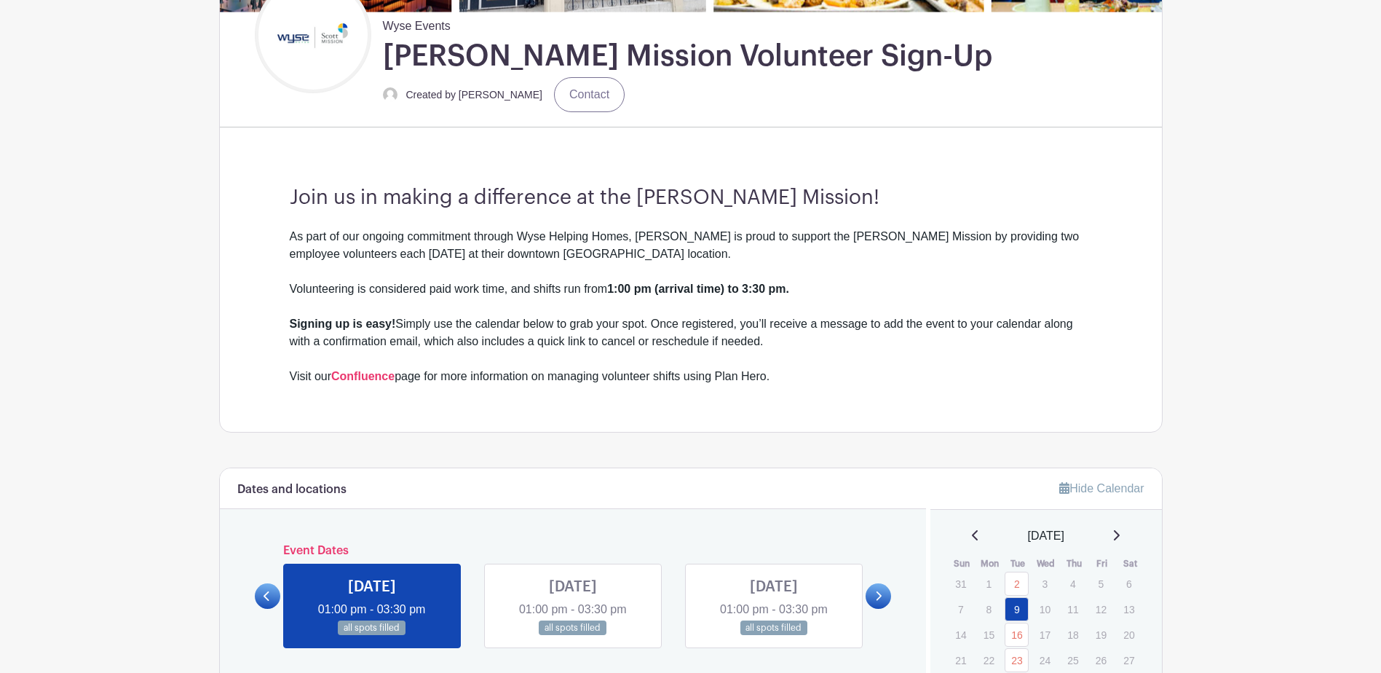
scroll to position [655, 0]
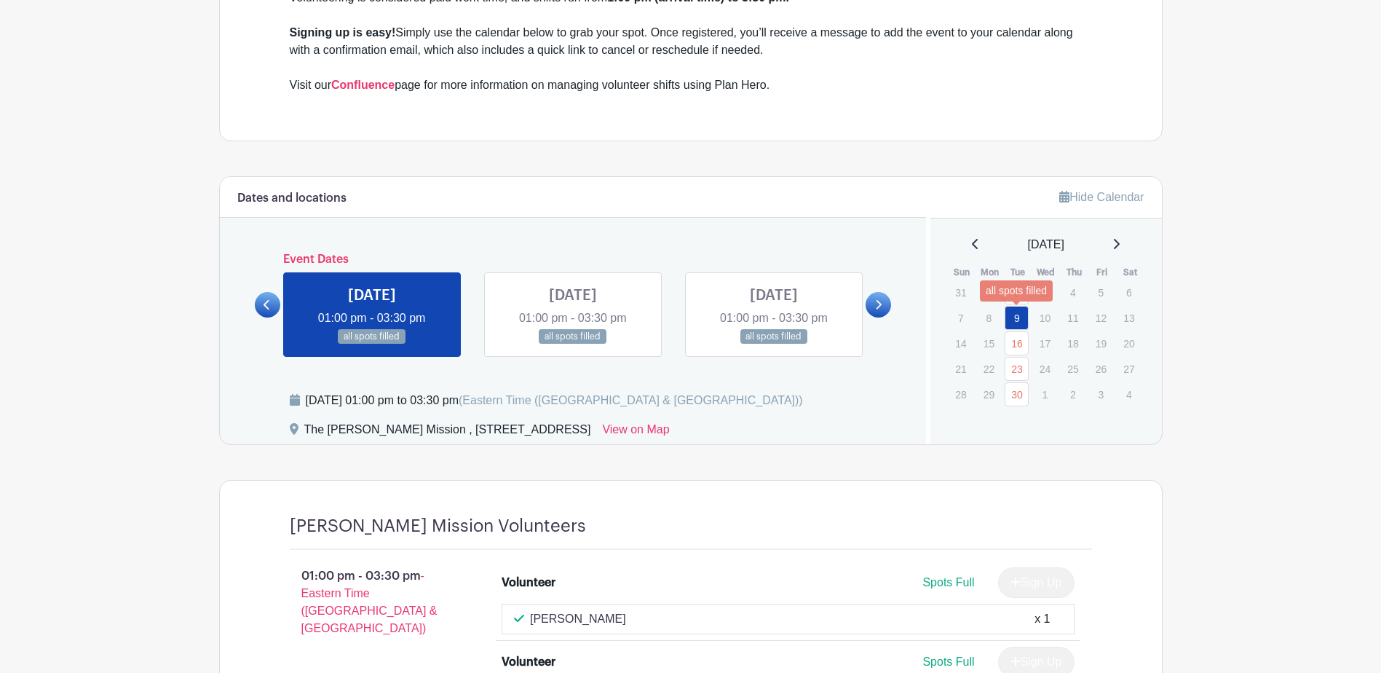
click at [1024, 328] on link "9" at bounding box center [1017, 318] width 24 height 24
click at [1020, 345] on link "16" at bounding box center [1017, 343] width 24 height 24
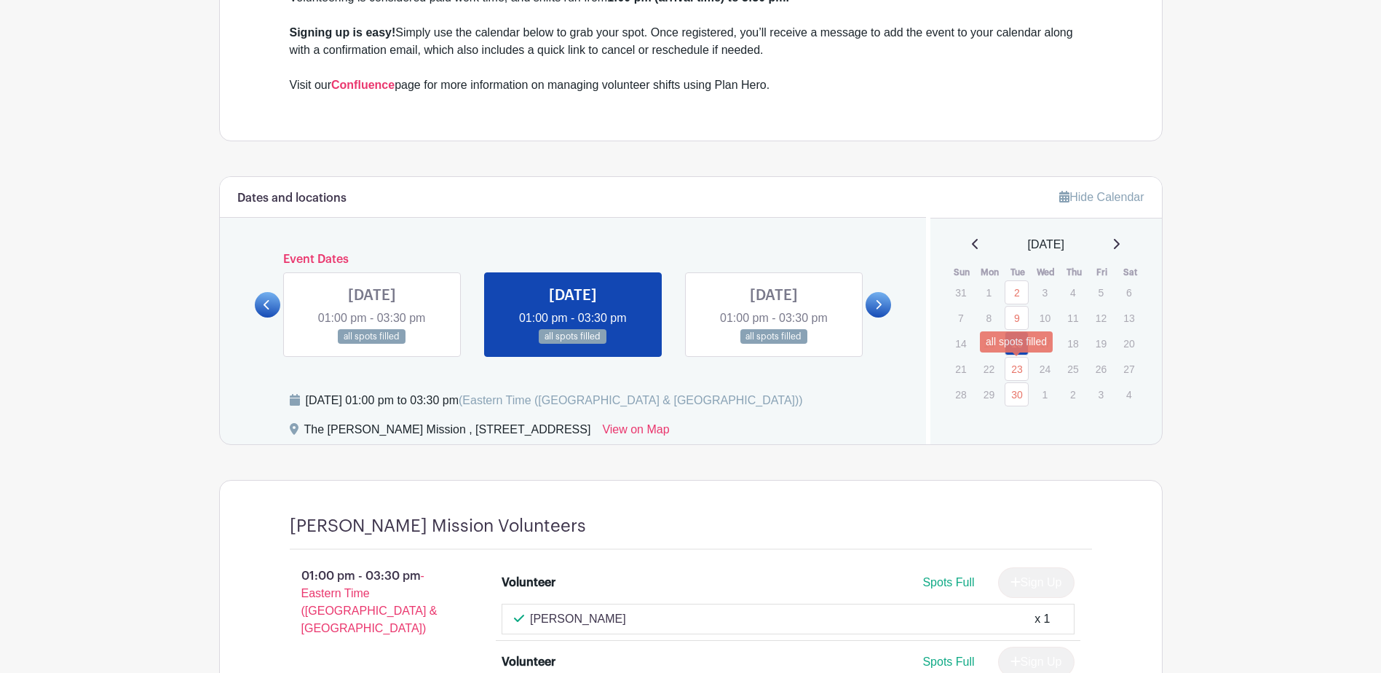
click at [1014, 370] on link "23" at bounding box center [1017, 369] width 24 height 24
click at [1014, 397] on link "30" at bounding box center [1017, 394] width 24 height 24
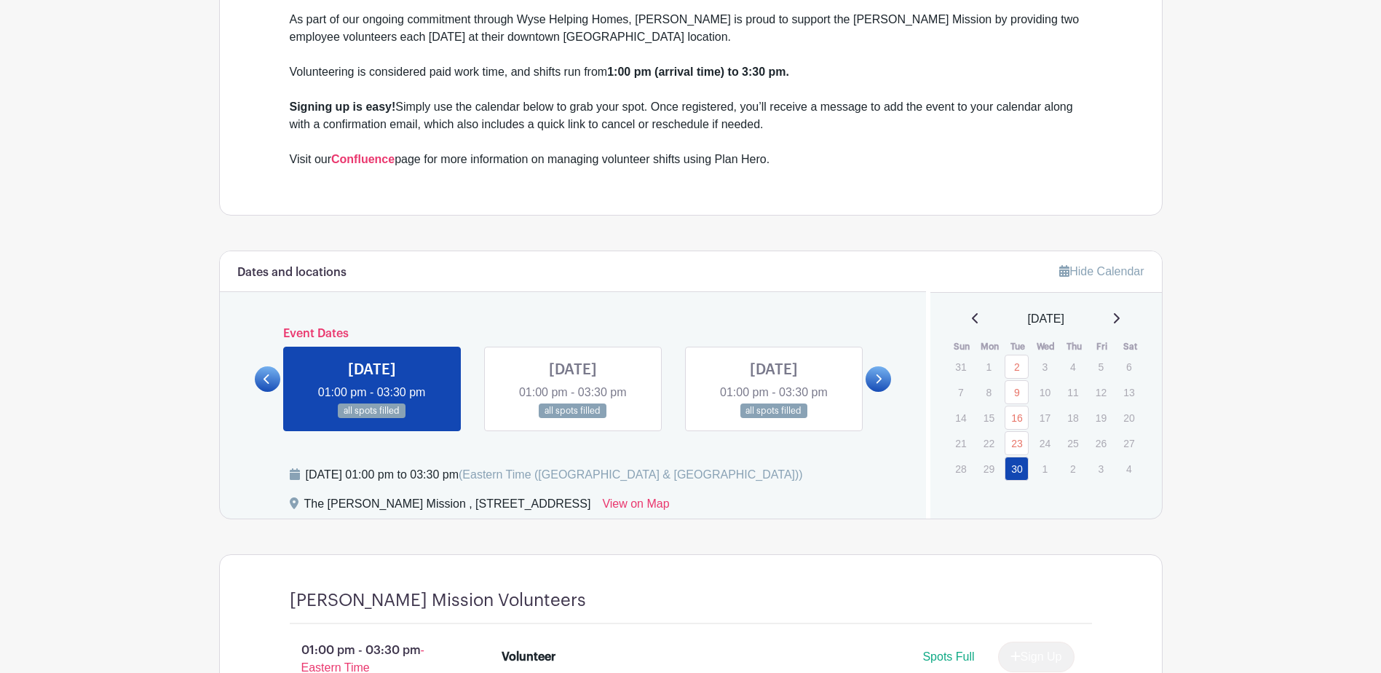
scroll to position [573, 0]
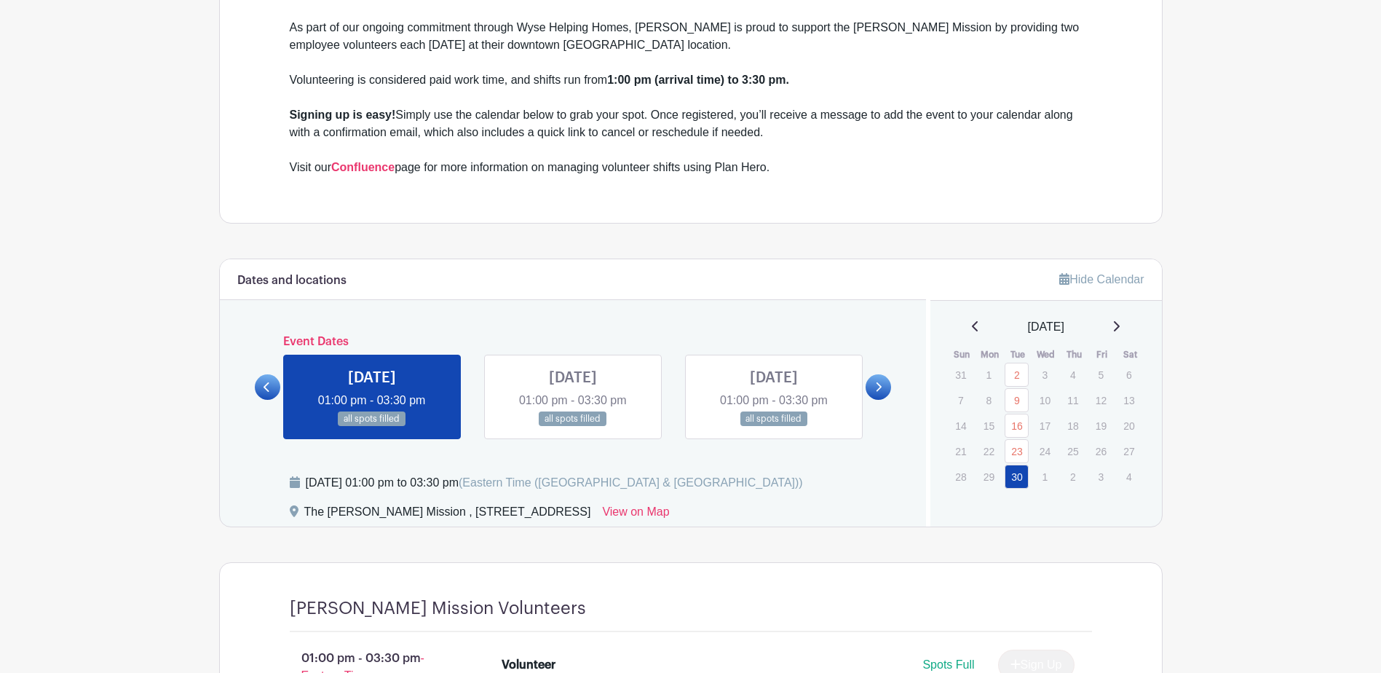
click at [1120, 325] on icon at bounding box center [1116, 326] width 7 height 12
click at [1015, 400] on link "7" at bounding box center [1017, 400] width 24 height 24
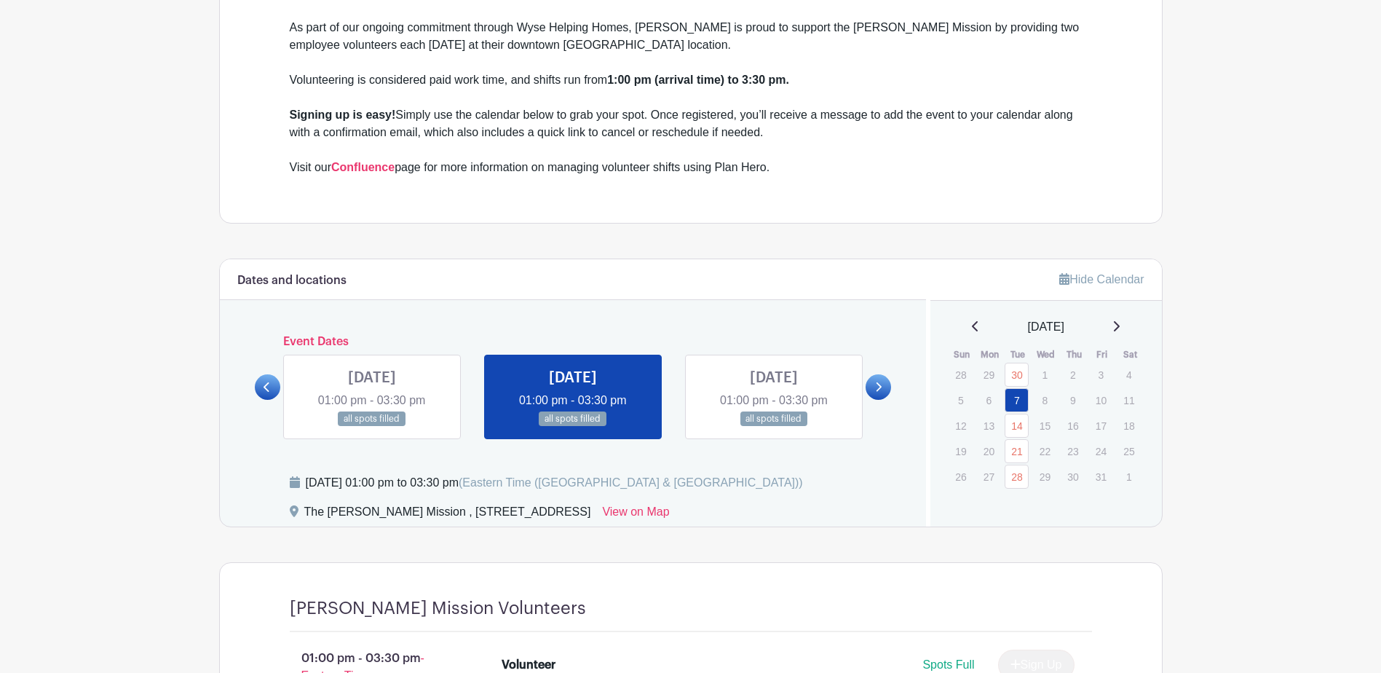
click at [1118, 324] on div "October 2025" at bounding box center [1046, 326] width 197 height 17
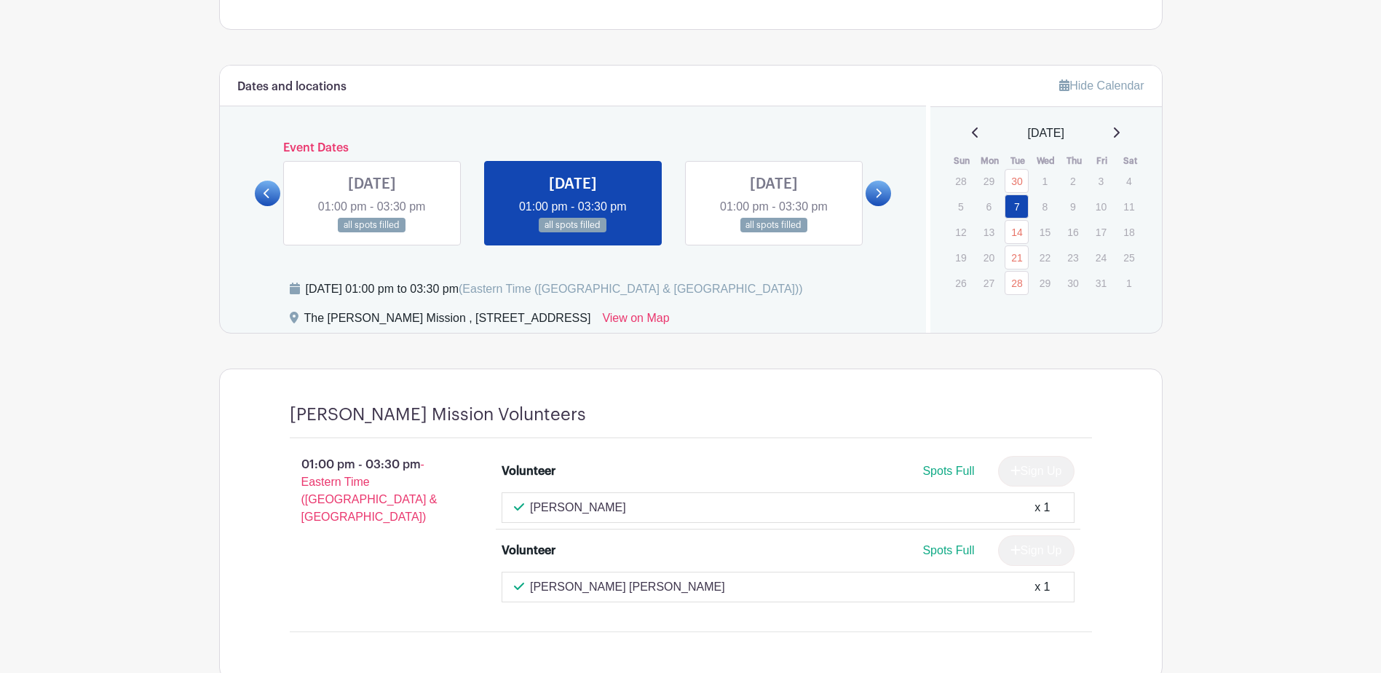
scroll to position [646, 0]
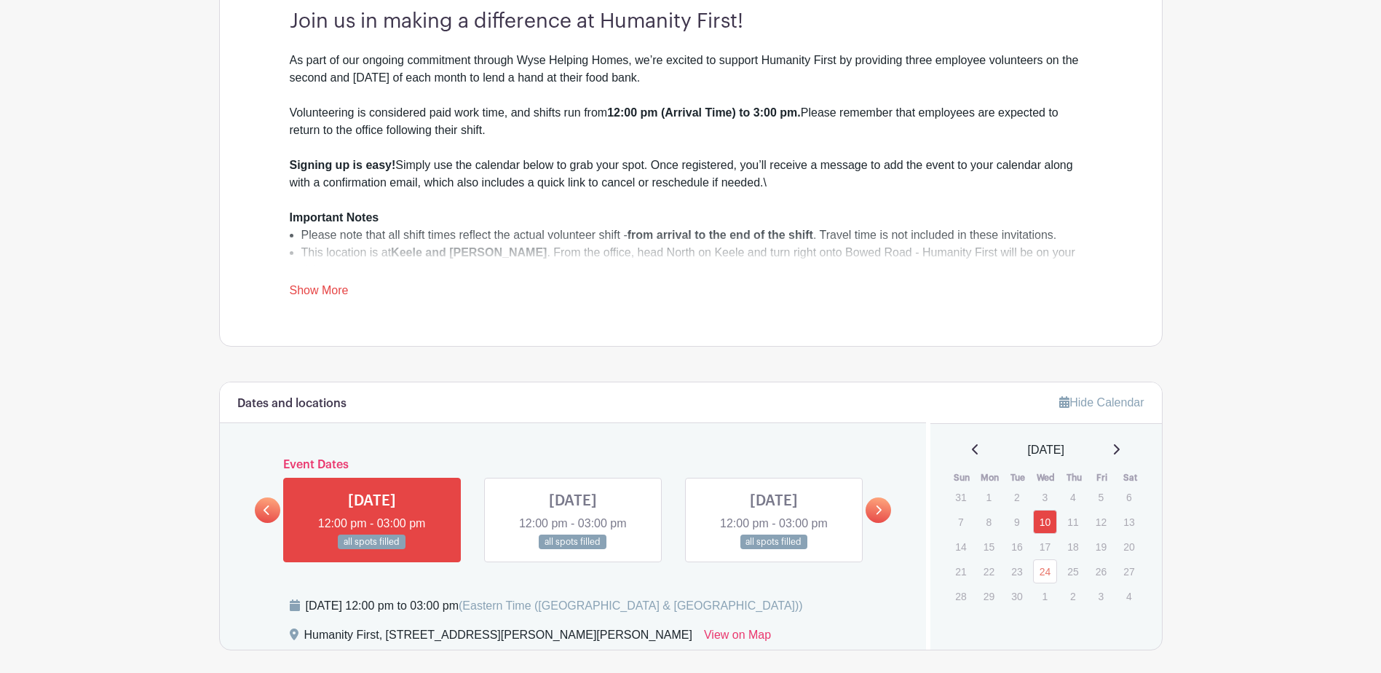
scroll to position [801, 0]
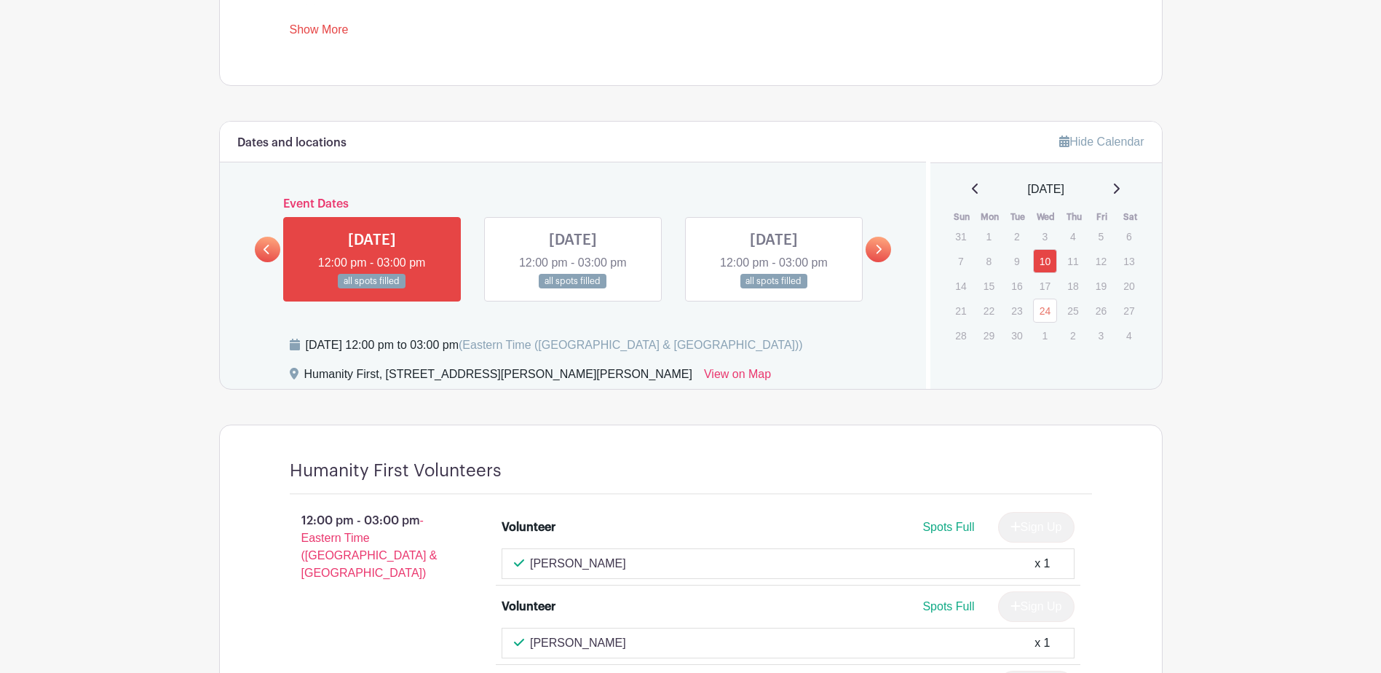
click at [573, 289] on link at bounding box center [573, 289] width 0 height 0
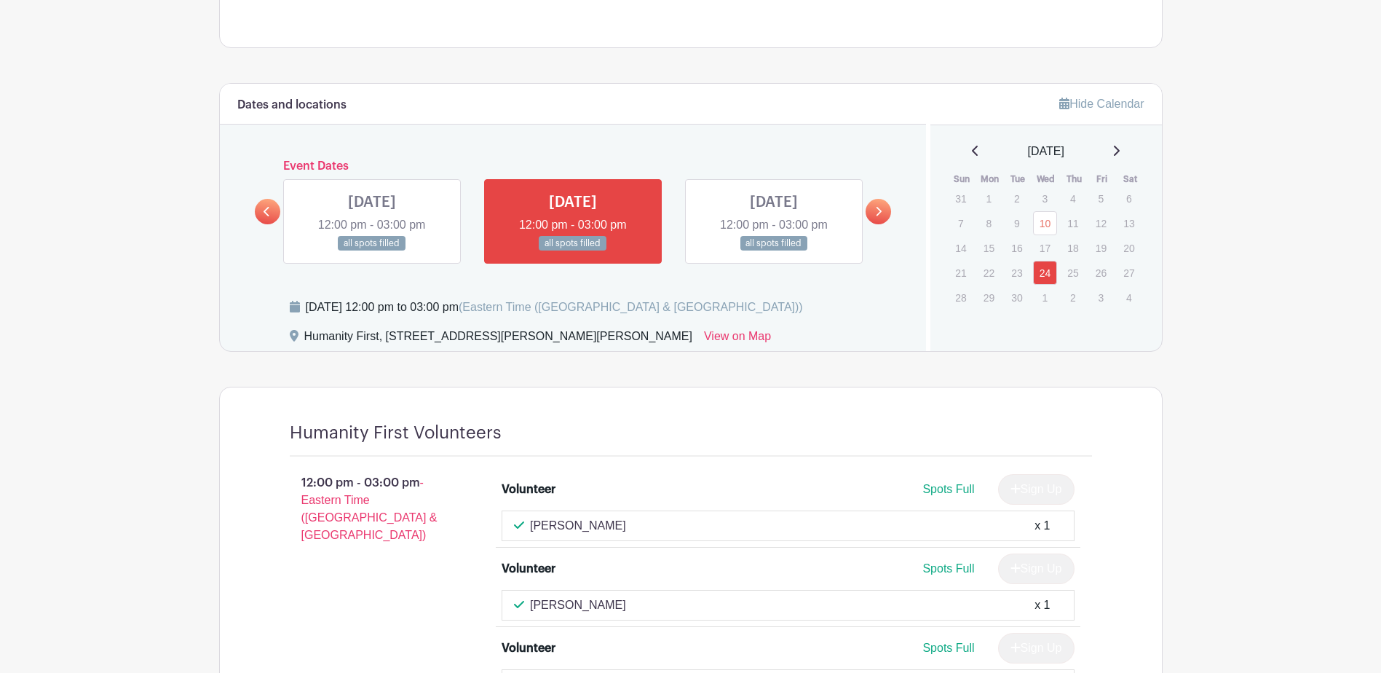
scroll to position [670, 0]
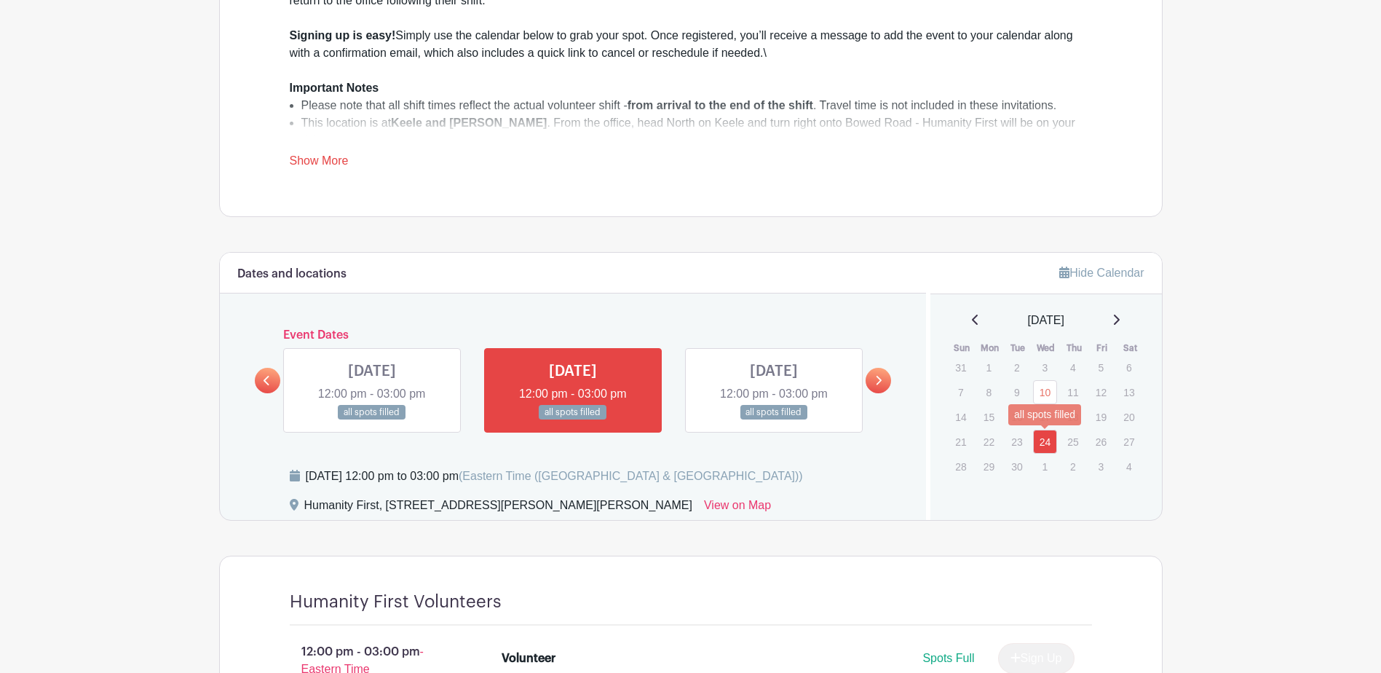
click at [1041, 439] on link "24" at bounding box center [1045, 442] width 24 height 24
click at [372, 420] on link at bounding box center [372, 420] width 0 height 0
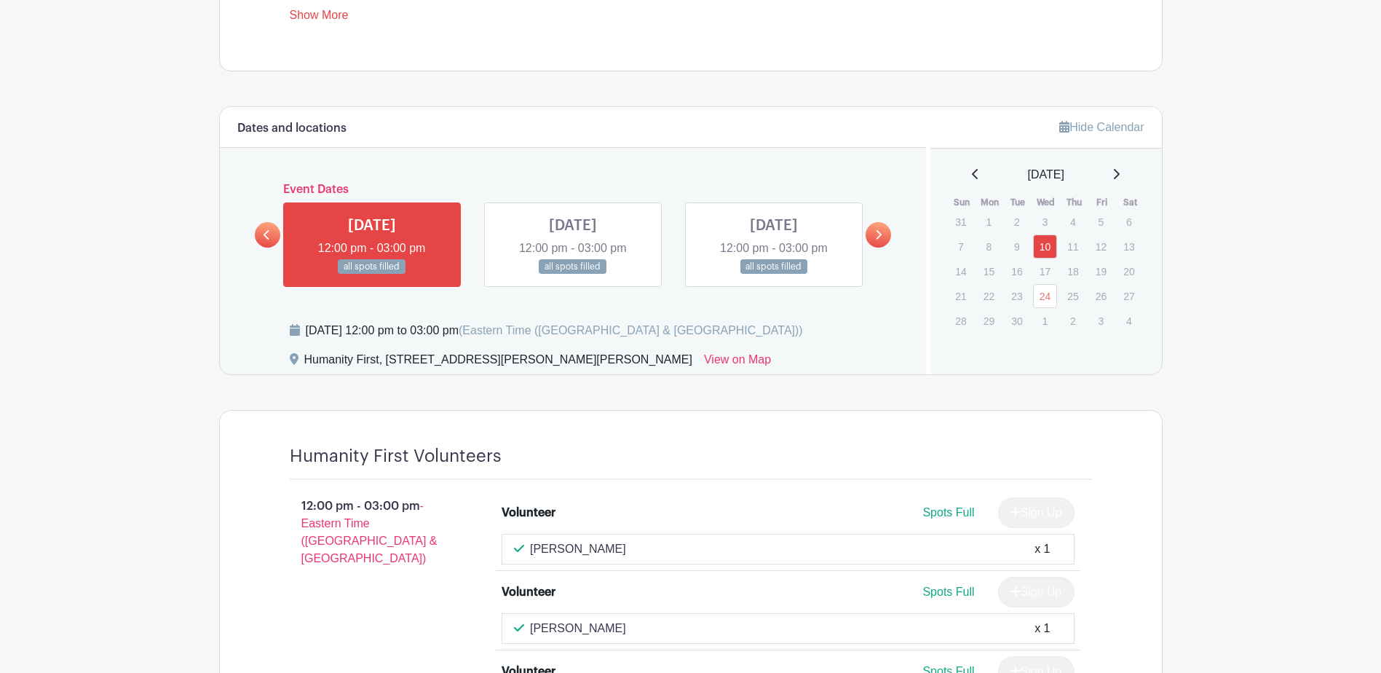
scroll to position [451, 0]
